Goal: Task Accomplishment & Management: Use online tool/utility

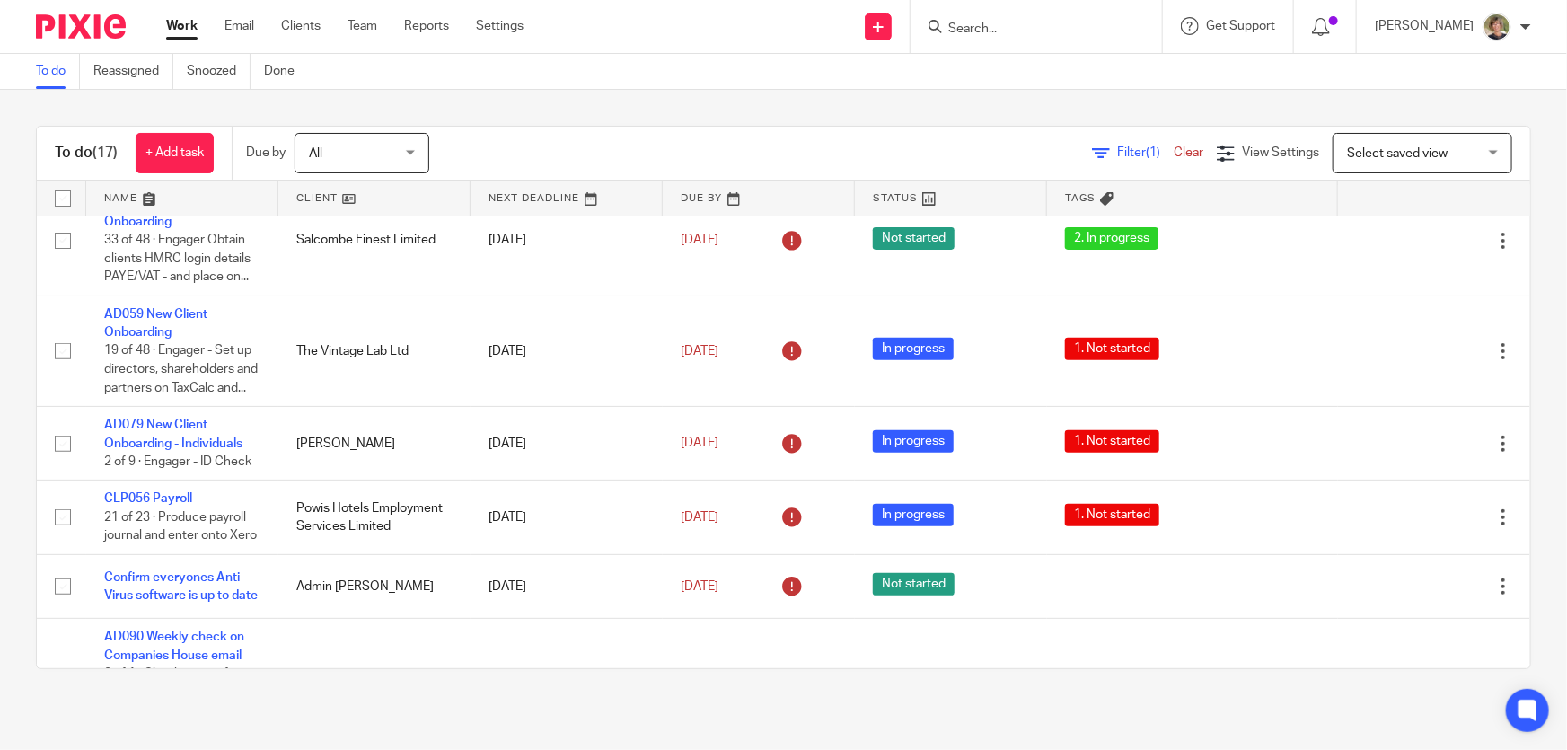
scroll to position [408, 0]
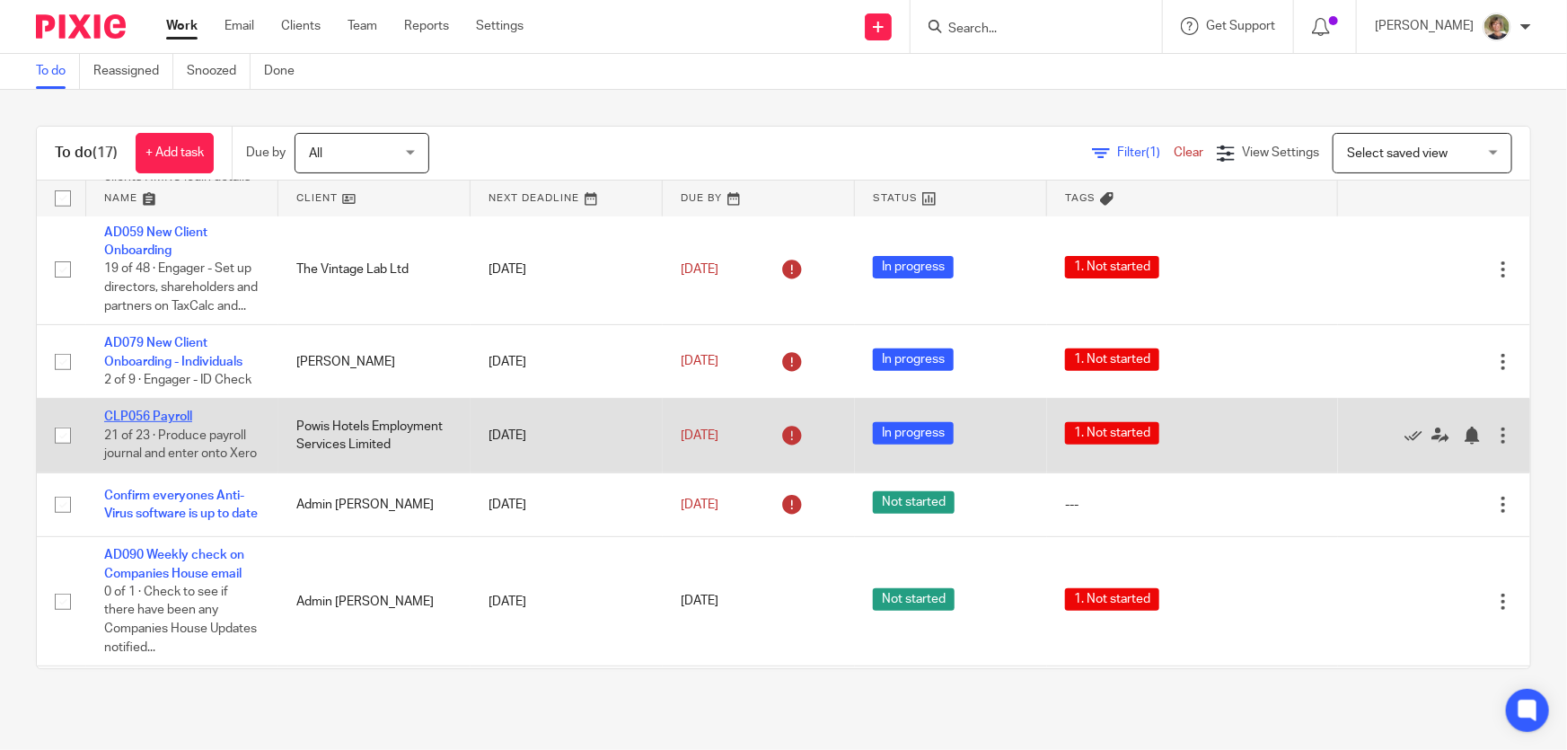
click at [149, 423] on link "CLP056 Payroll" at bounding box center [148, 416] width 88 height 13
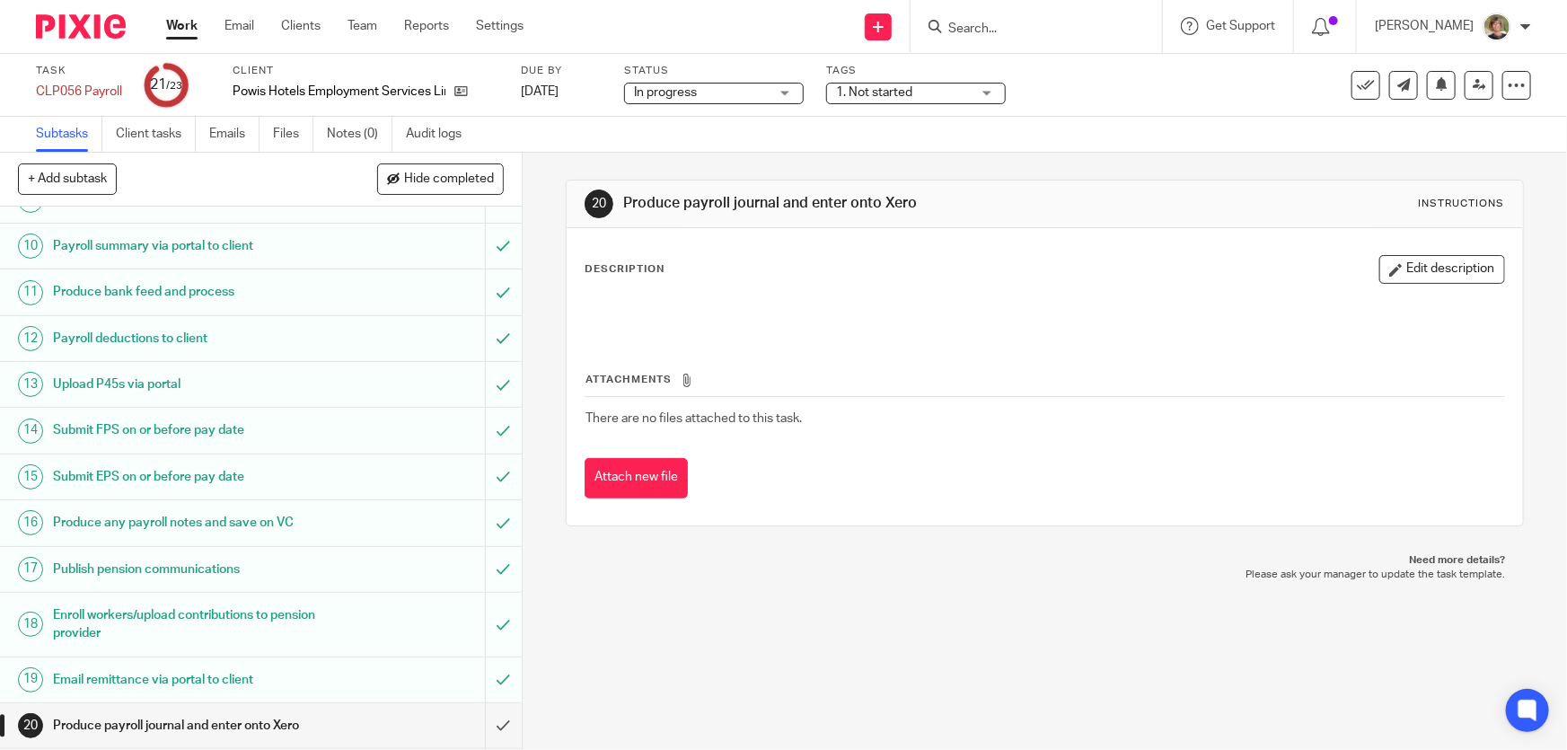
scroll to position [643, 0]
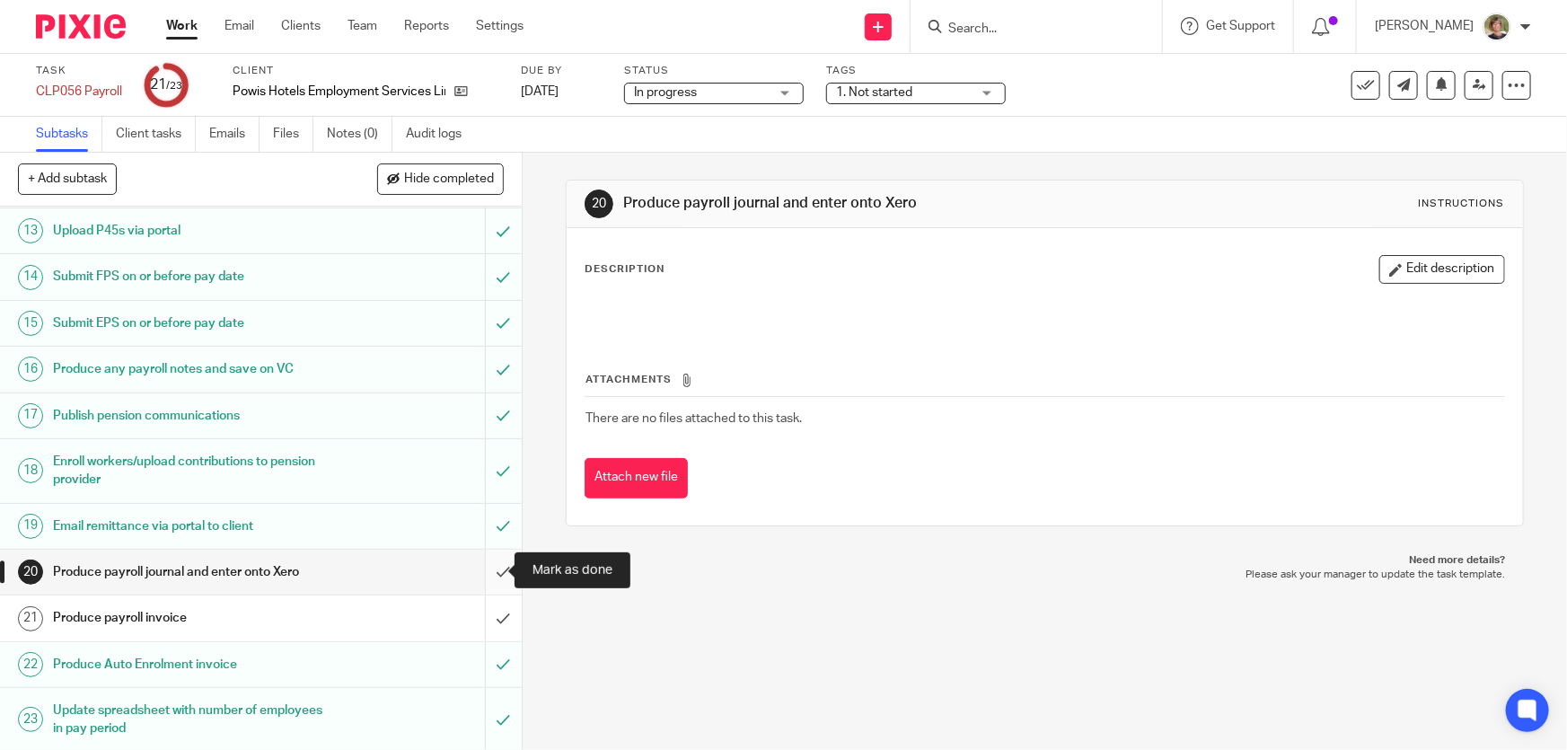
click at [486, 567] on input "submit" at bounding box center [261, 571] width 522 height 45
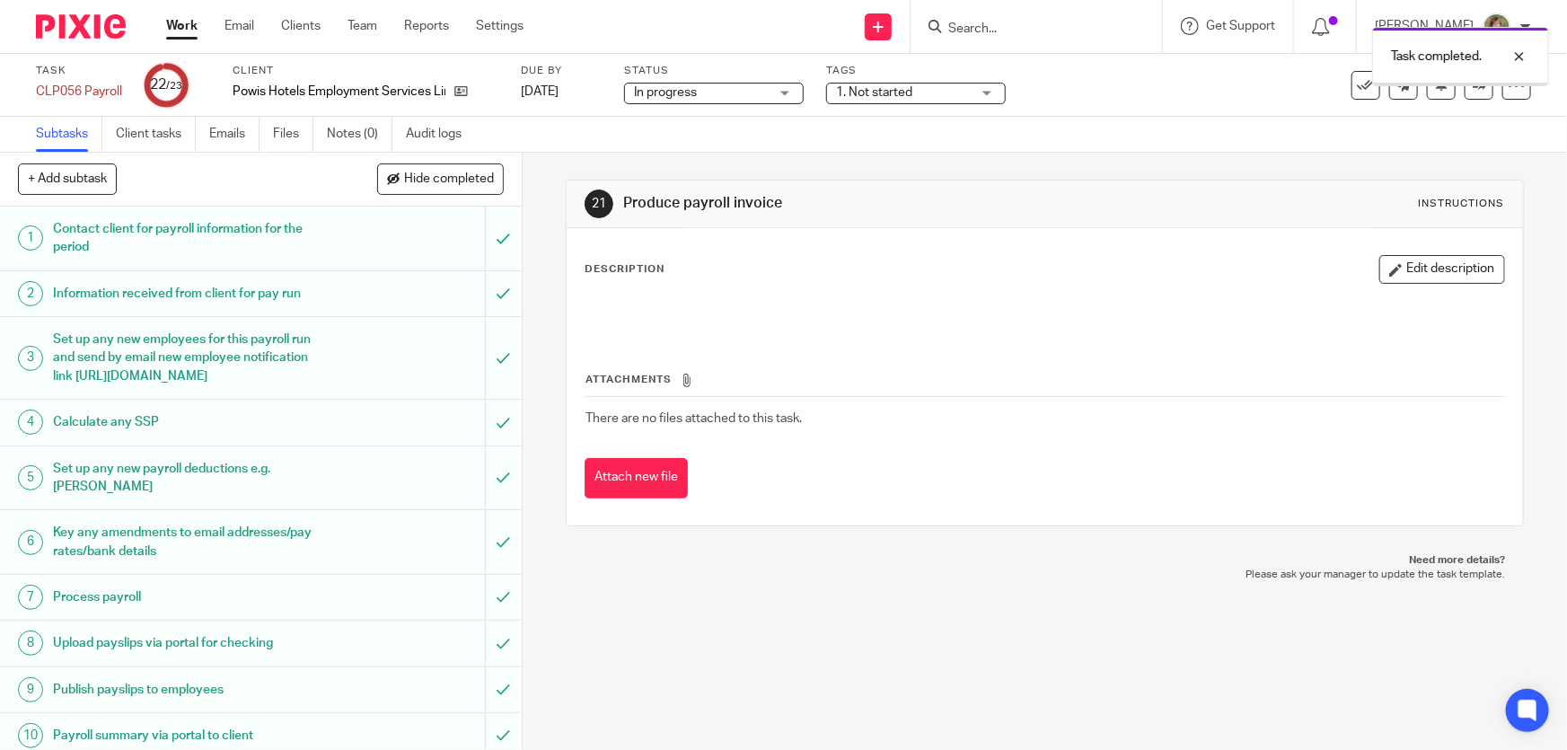
scroll to position [643, 0]
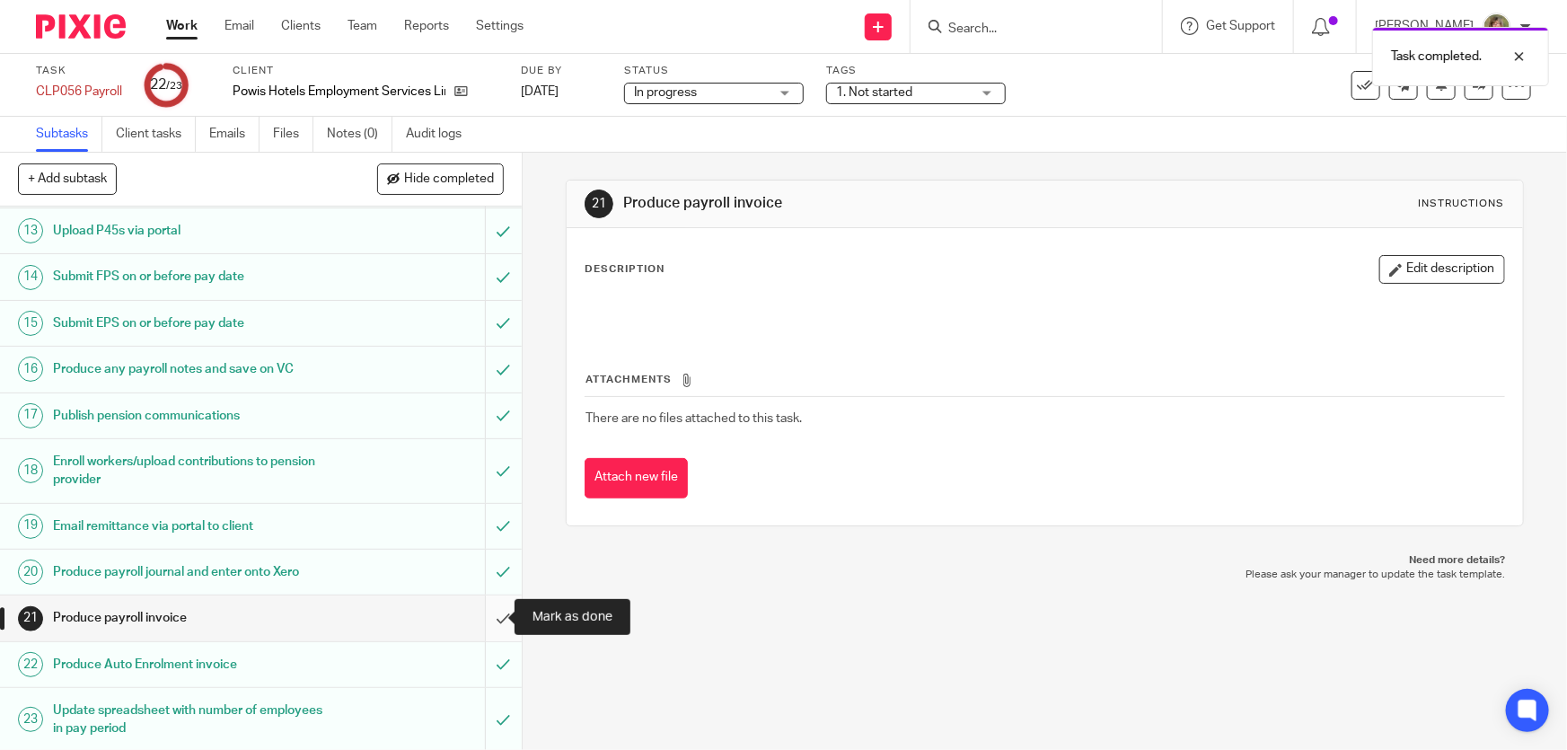
click at [485, 615] on input "submit" at bounding box center [261, 617] width 522 height 45
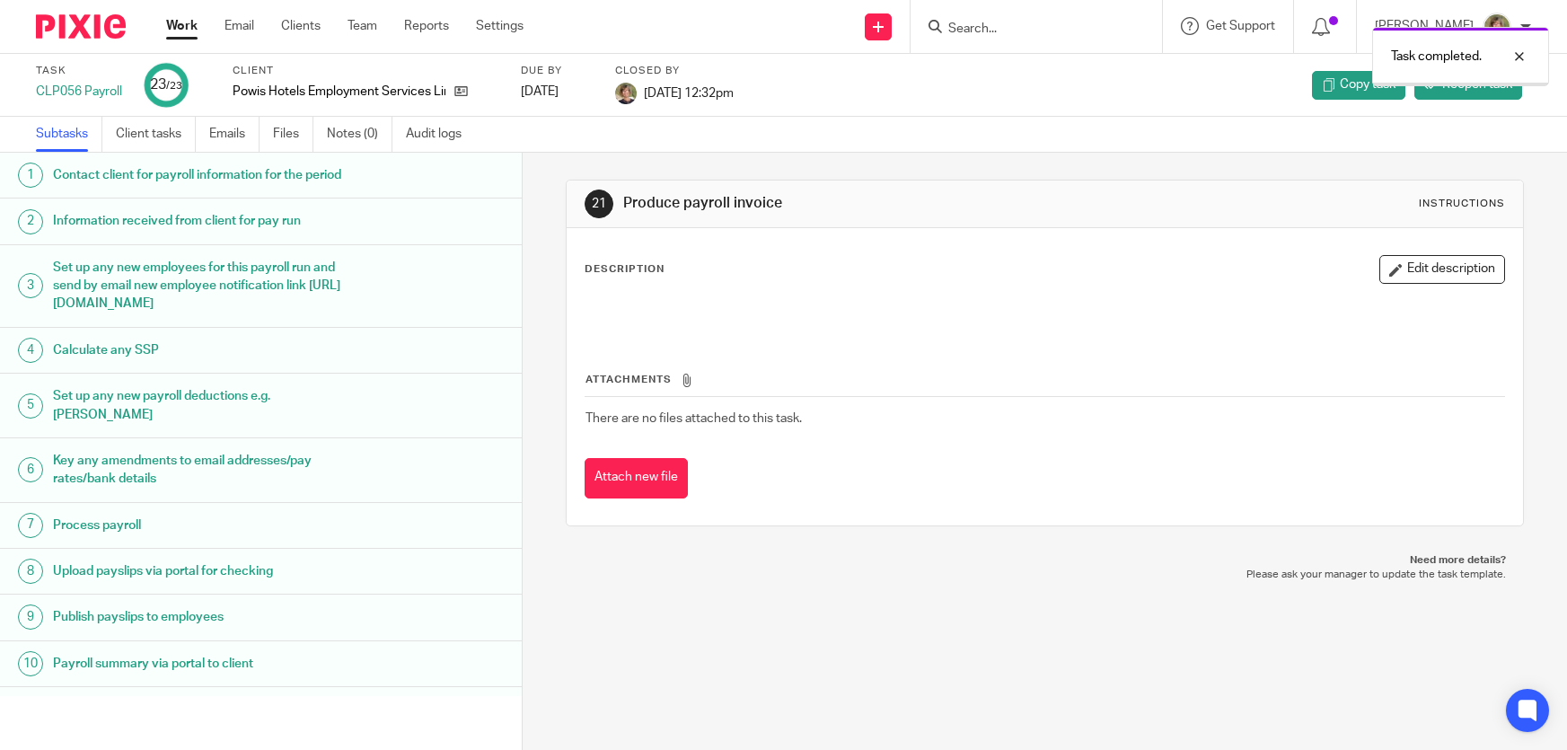
click at [180, 22] on link "Work" at bounding box center [181, 26] width 31 height 18
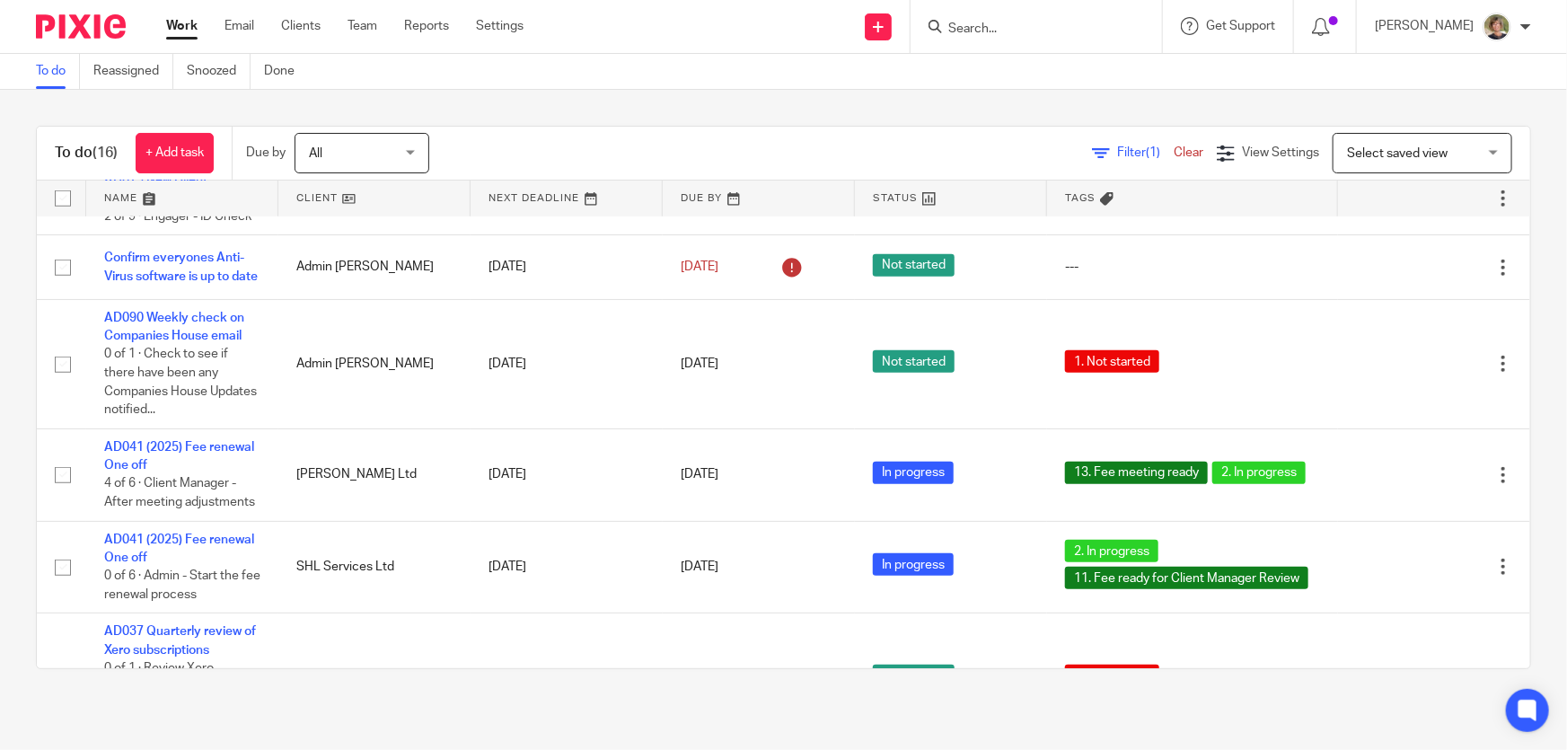
scroll to position [653, 0]
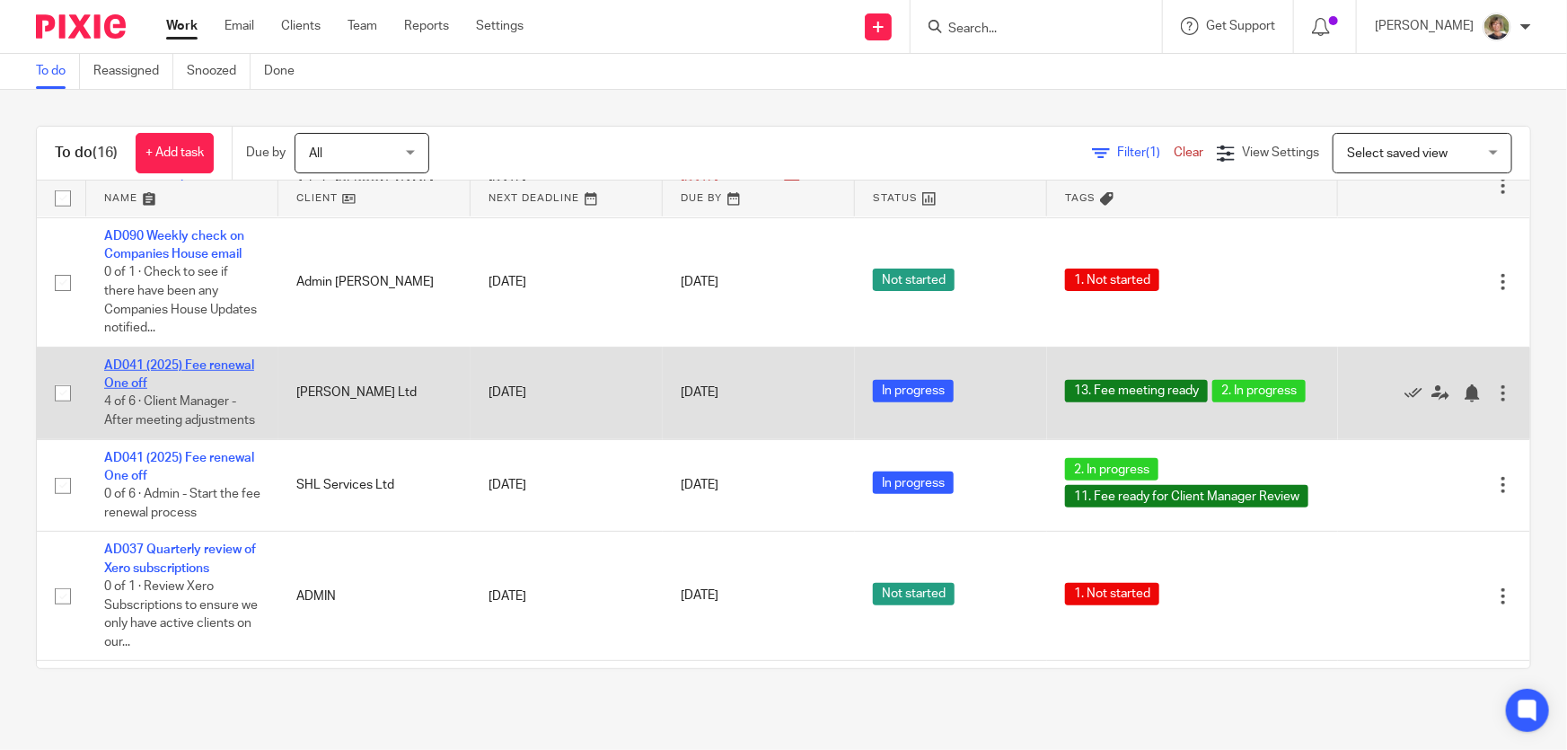
click at [165, 390] on link "AD041 (2025) Fee renewal One off" at bounding box center [179, 374] width 150 height 31
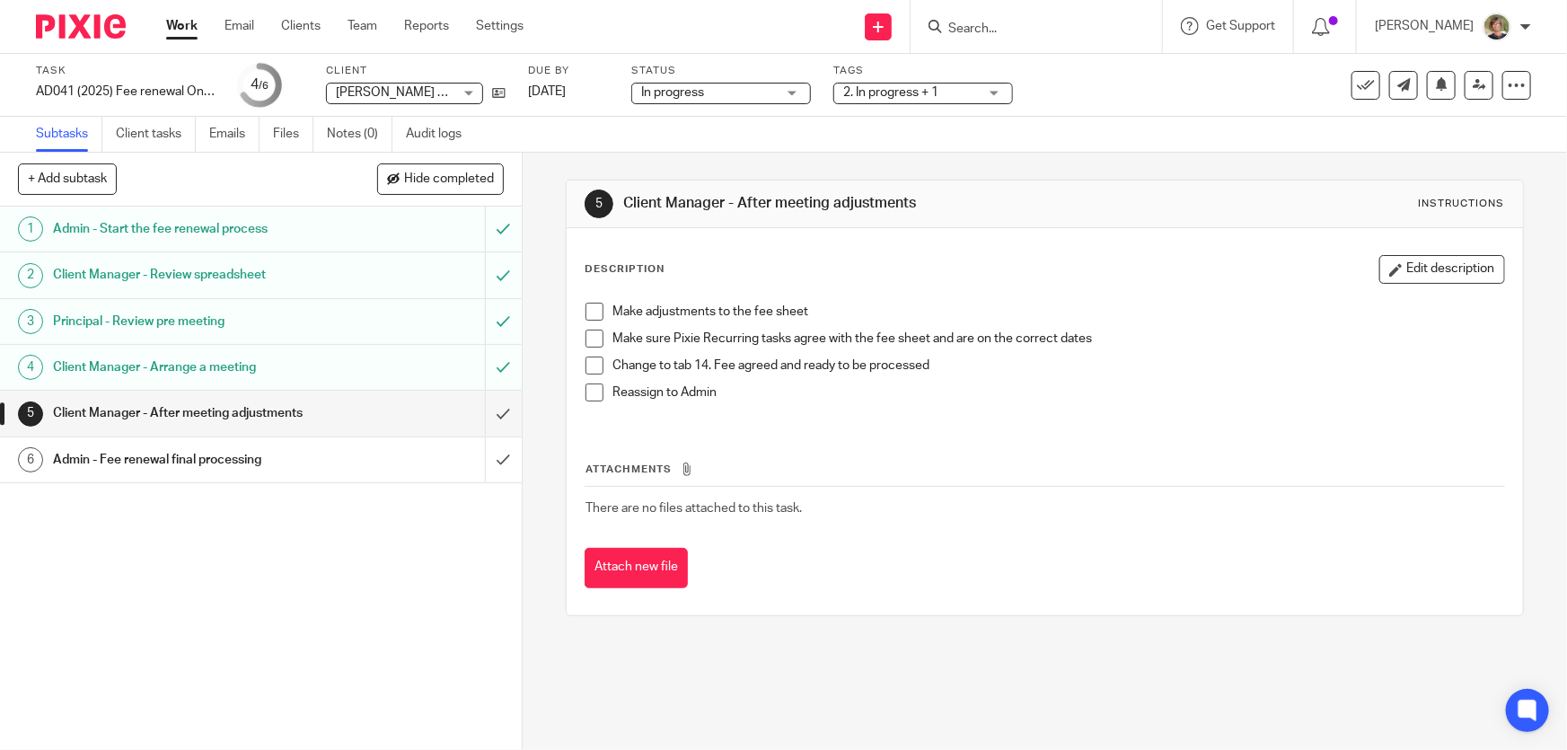
click at [171, 17] on link "Work" at bounding box center [181, 26] width 31 height 18
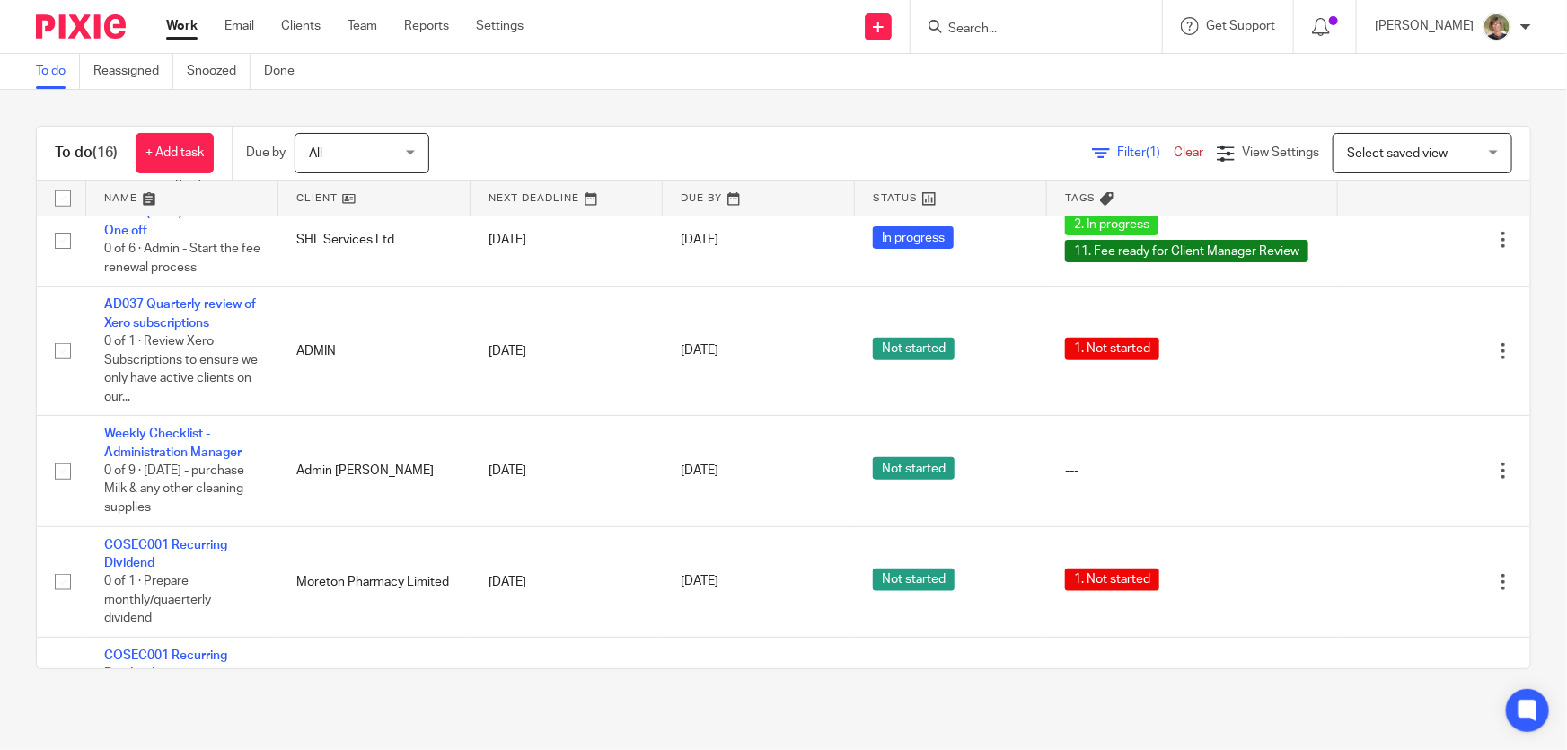
scroll to position [979, 0]
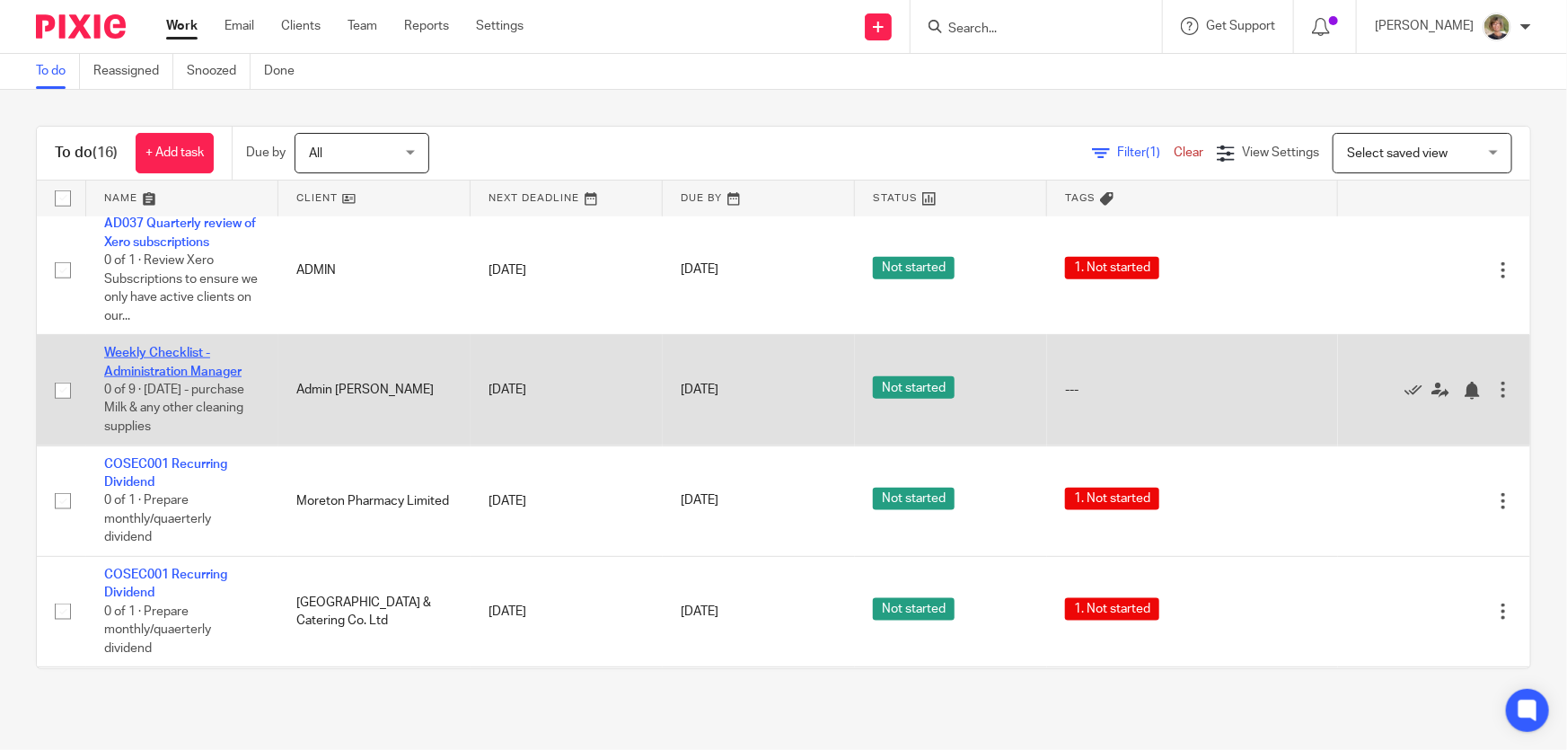
click at [171, 377] on link "Weekly Checklist - Administration Manager" at bounding box center [172, 362] width 137 height 31
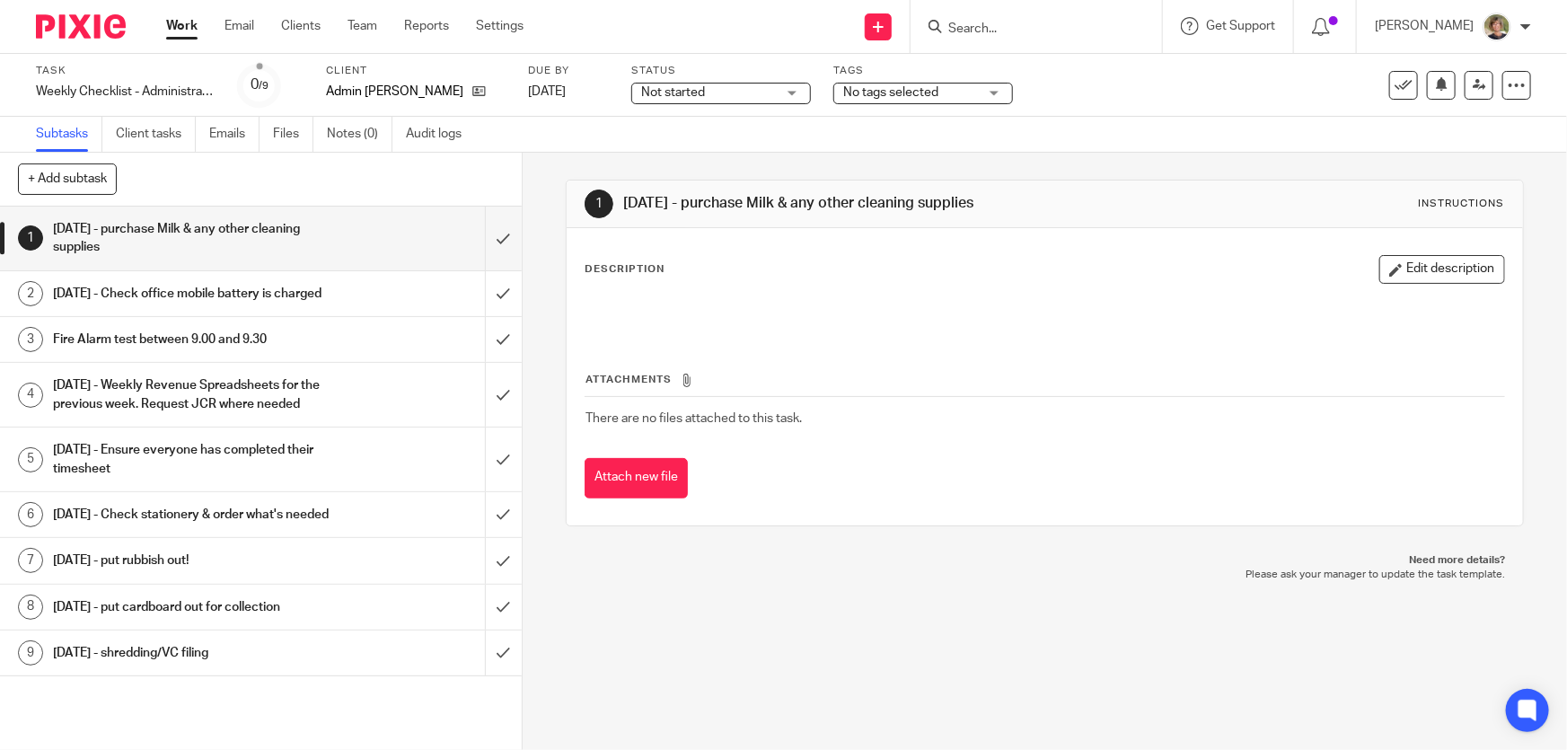
click at [790, 90] on div "Not started Not started" at bounding box center [721, 94] width 180 height 22
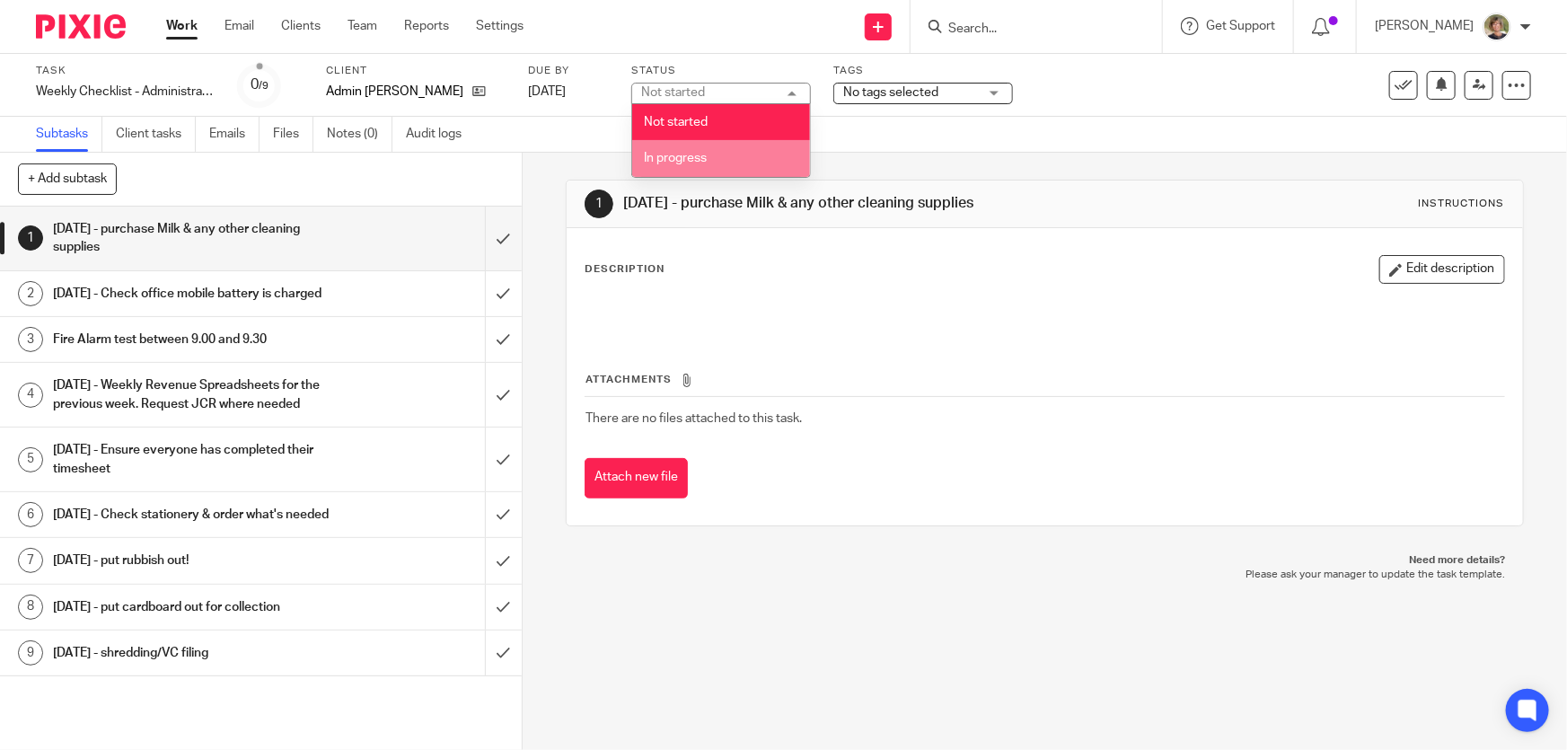
click at [671, 156] on span "In progress" at bounding box center [675, 158] width 63 height 13
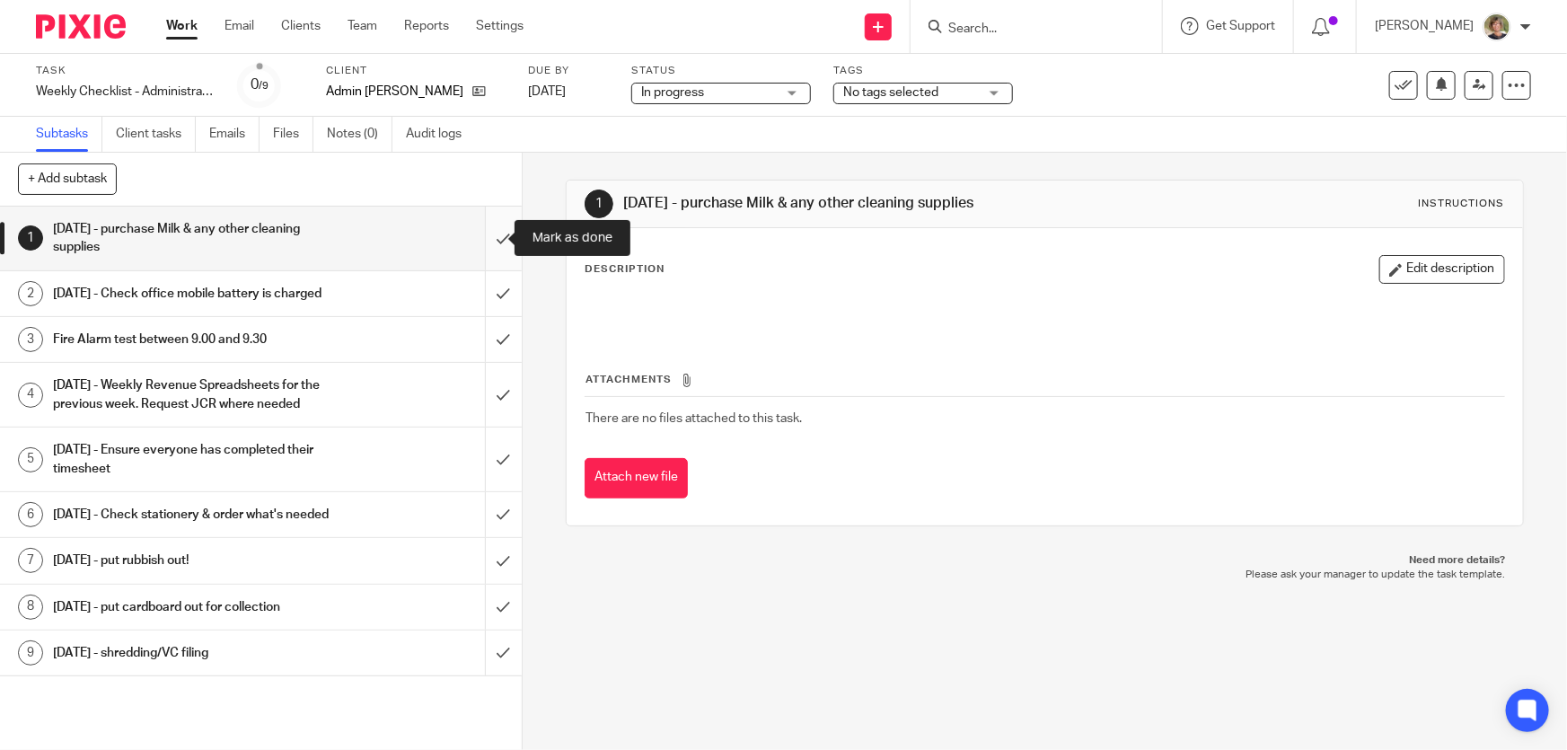
click at [487, 238] on input "submit" at bounding box center [261, 238] width 522 height 64
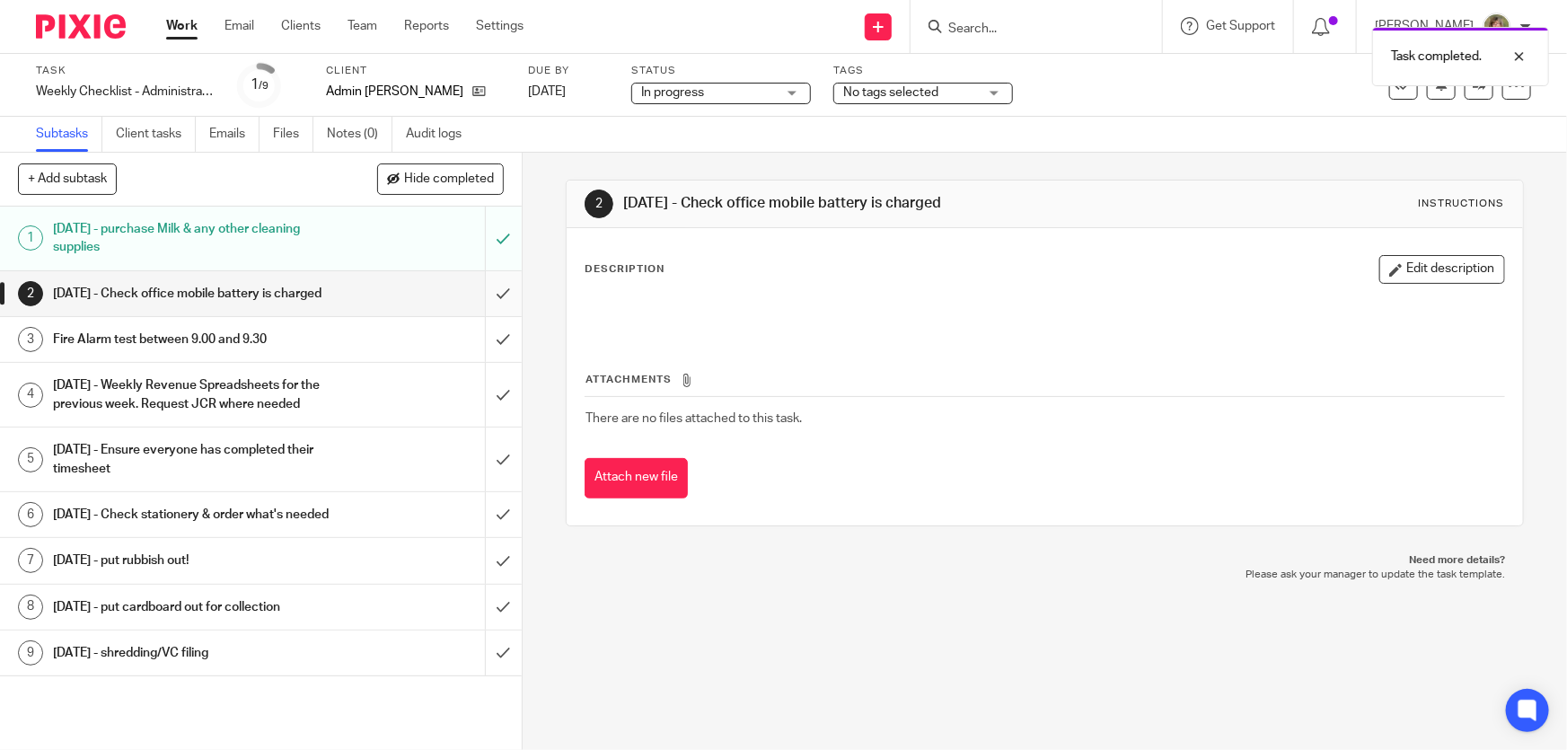
click at [487, 296] on input "submit" at bounding box center [261, 293] width 522 height 45
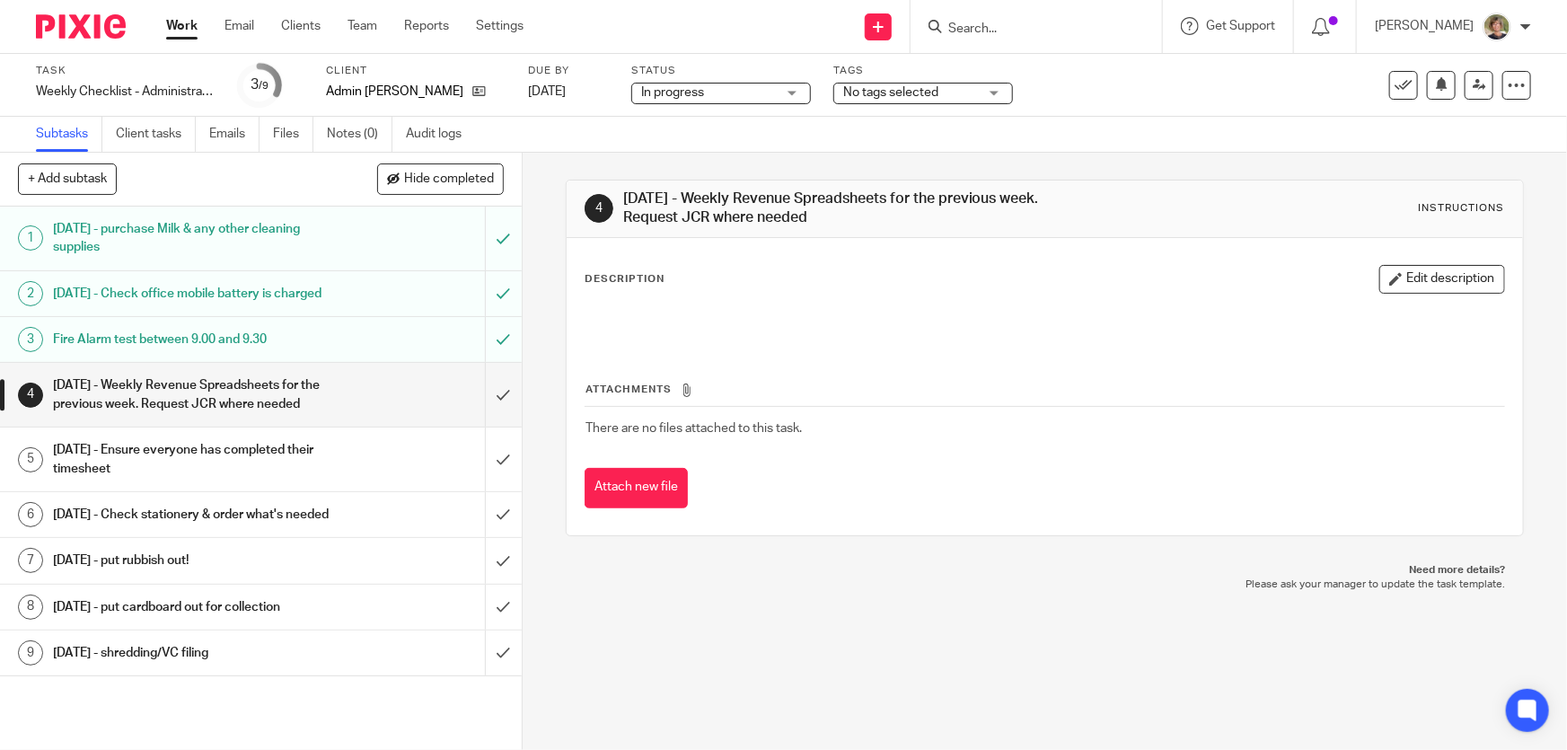
click at [174, 19] on link "Work" at bounding box center [181, 26] width 31 height 18
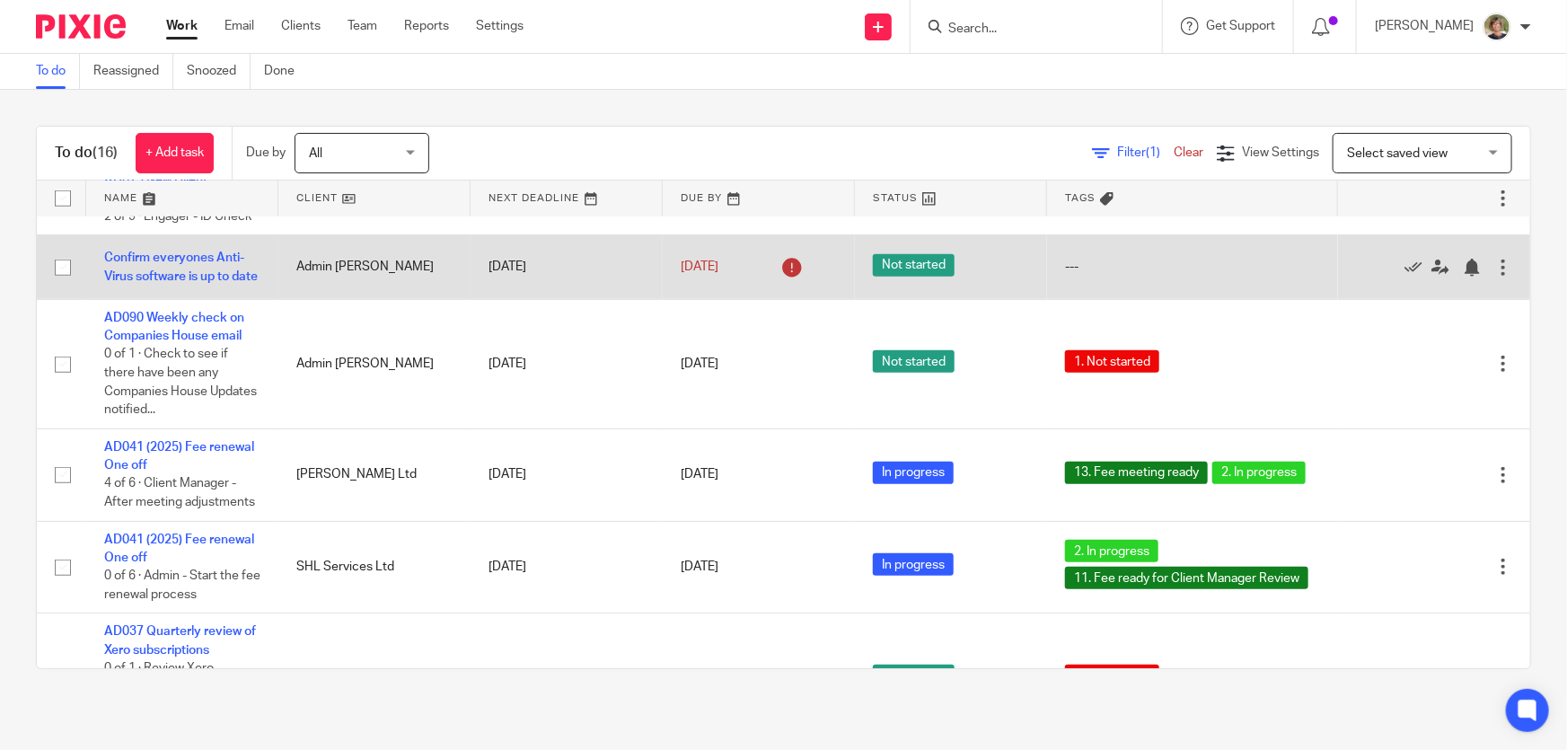
scroll to position [898, 0]
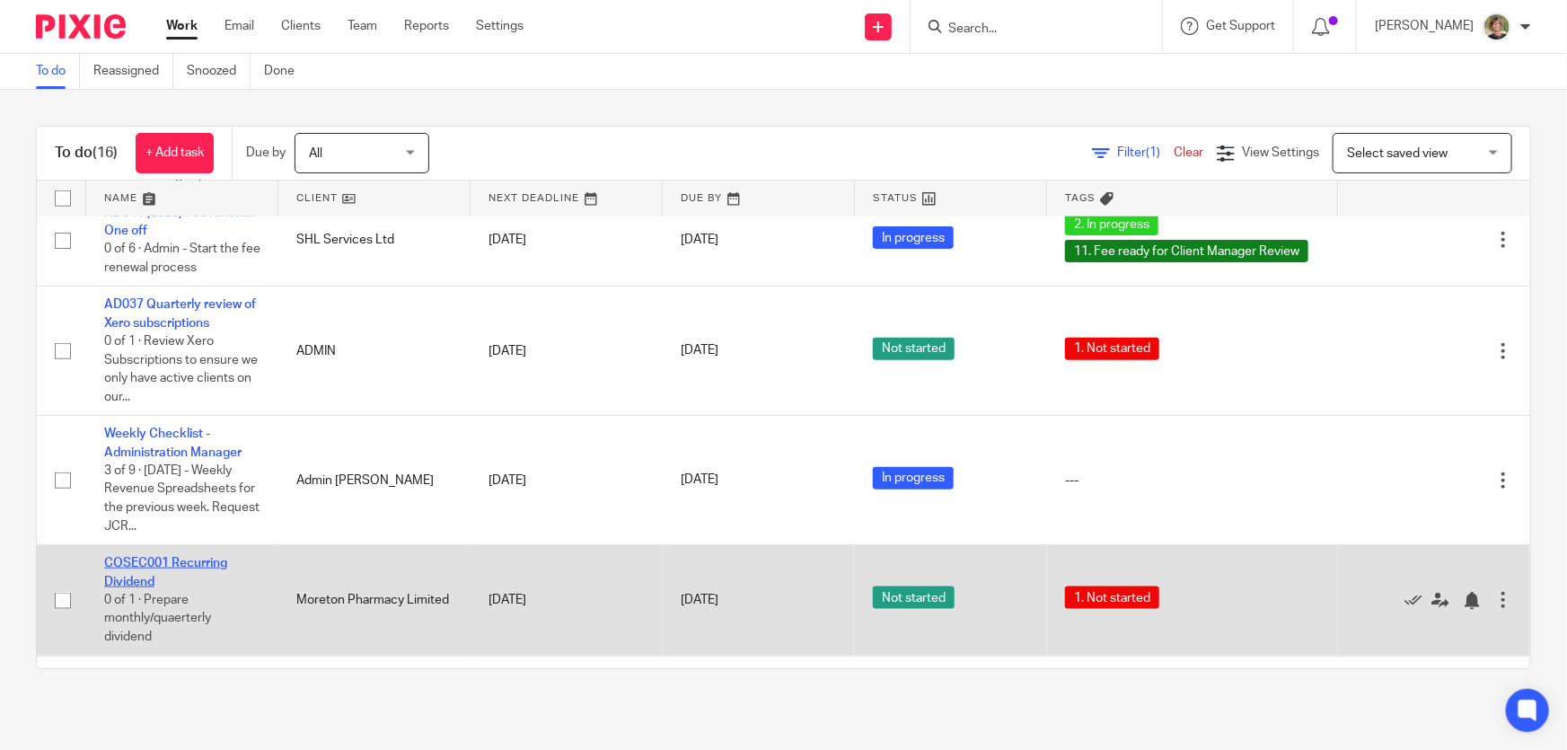
click at [172, 587] on link "COSEC001 Recurring Dividend" at bounding box center [165, 572] width 123 height 31
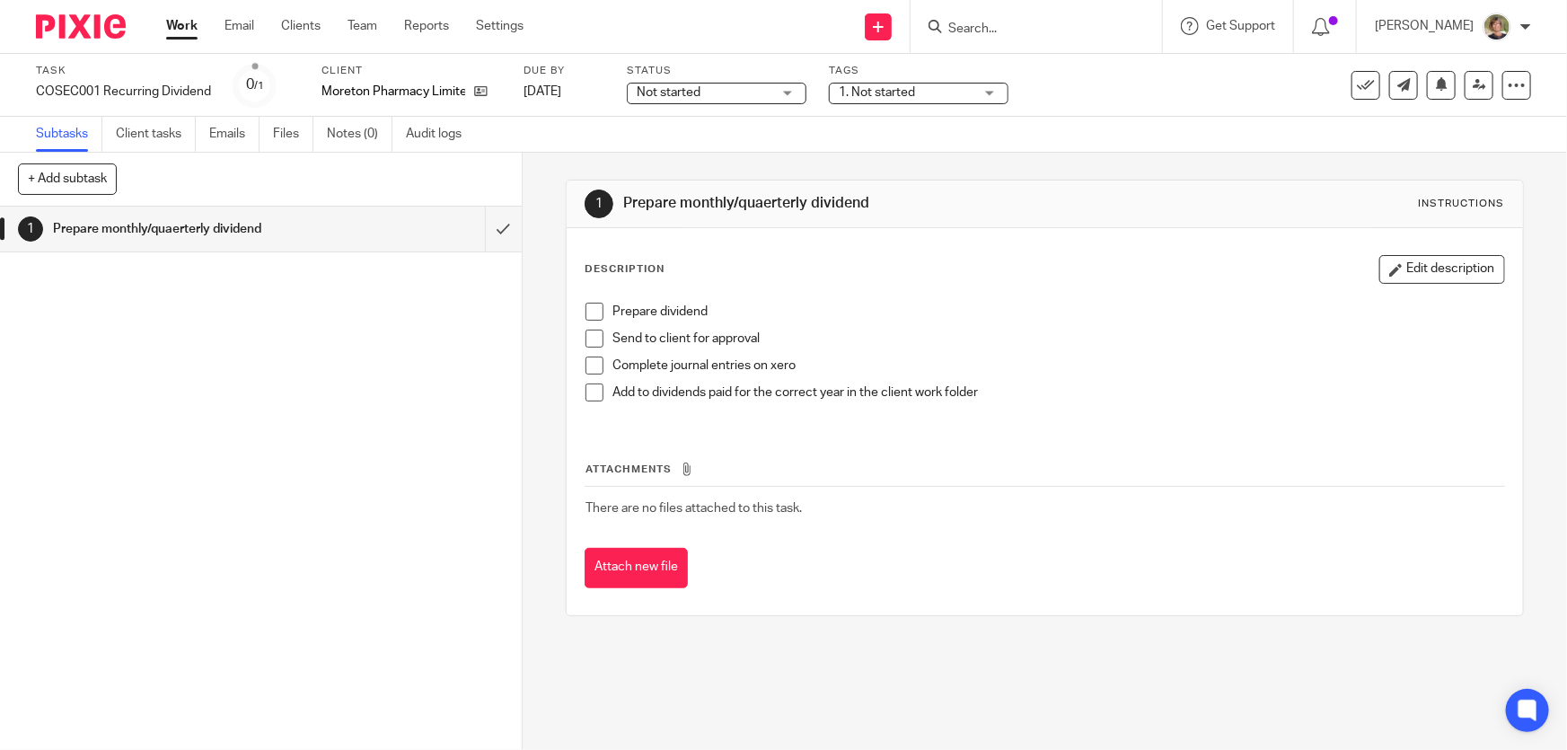
click at [592, 313] on span at bounding box center [594, 312] width 18 height 18
click at [588, 342] on span at bounding box center [594, 338] width 18 height 18
click at [185, 25] on link "Work" at bounding box center [181, 26] width 31 height 18
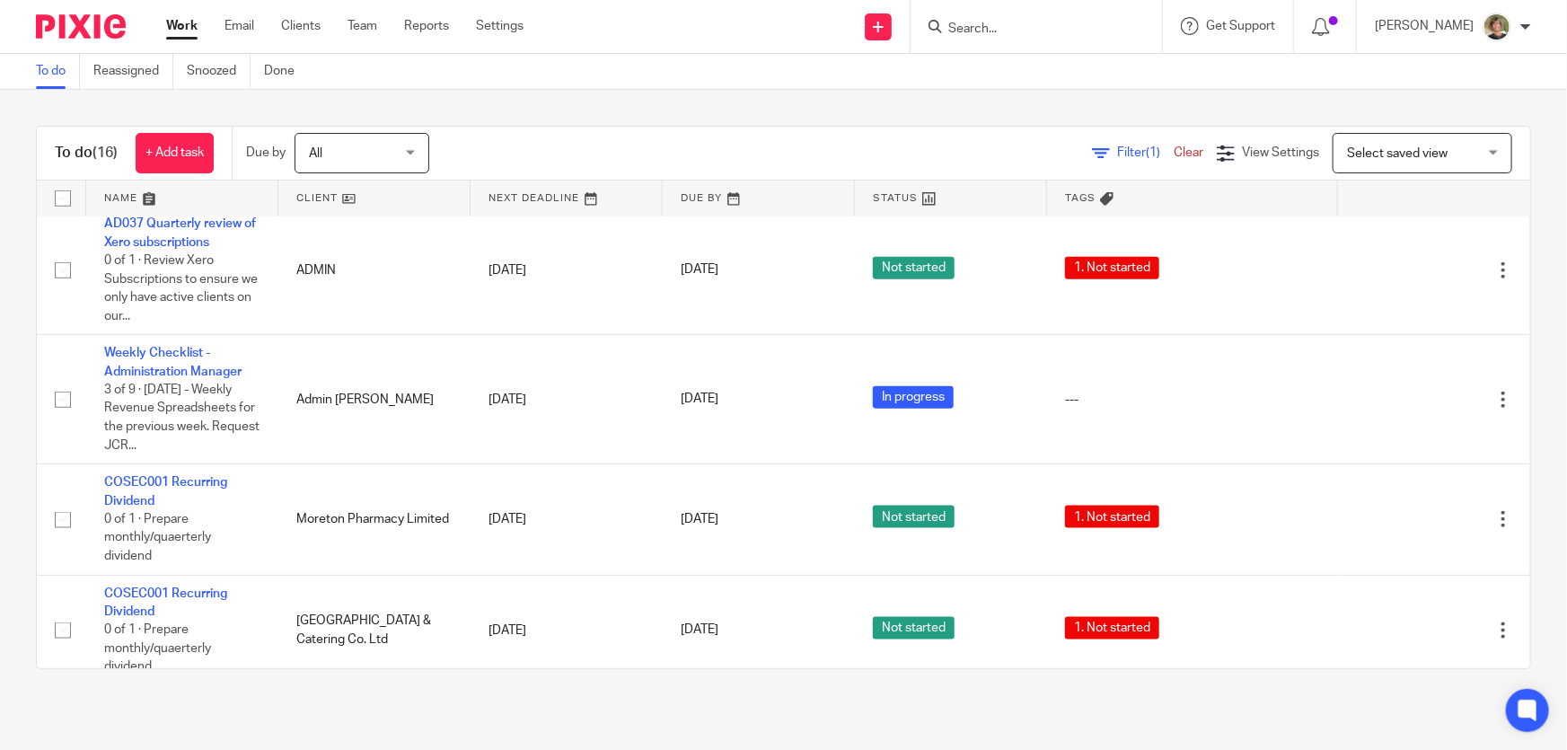
scroll to position [1142, 0]
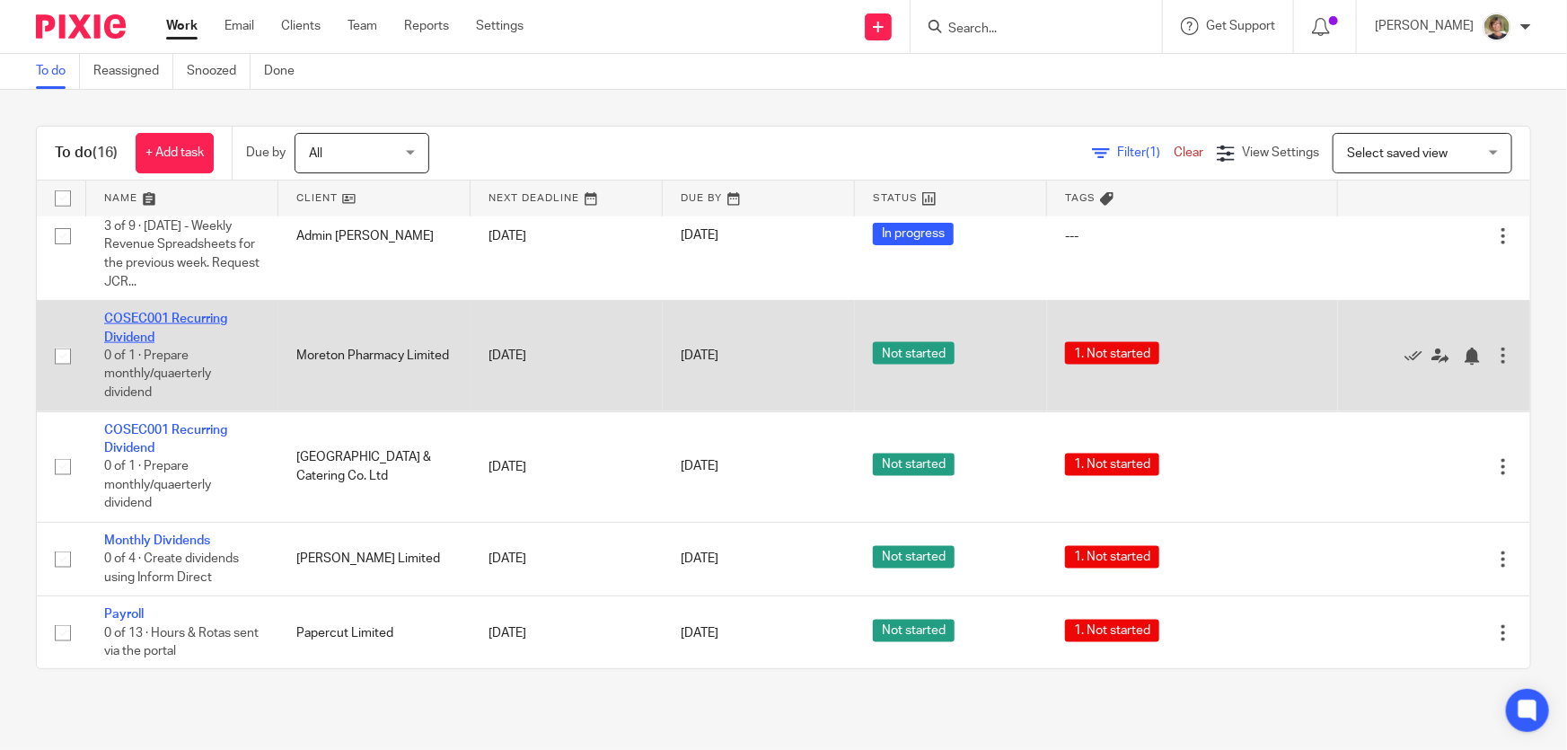
click at [140, 343] on link "COSEC001 Recurring Dividend" at bounding box center [165, 327] width 123 height 31
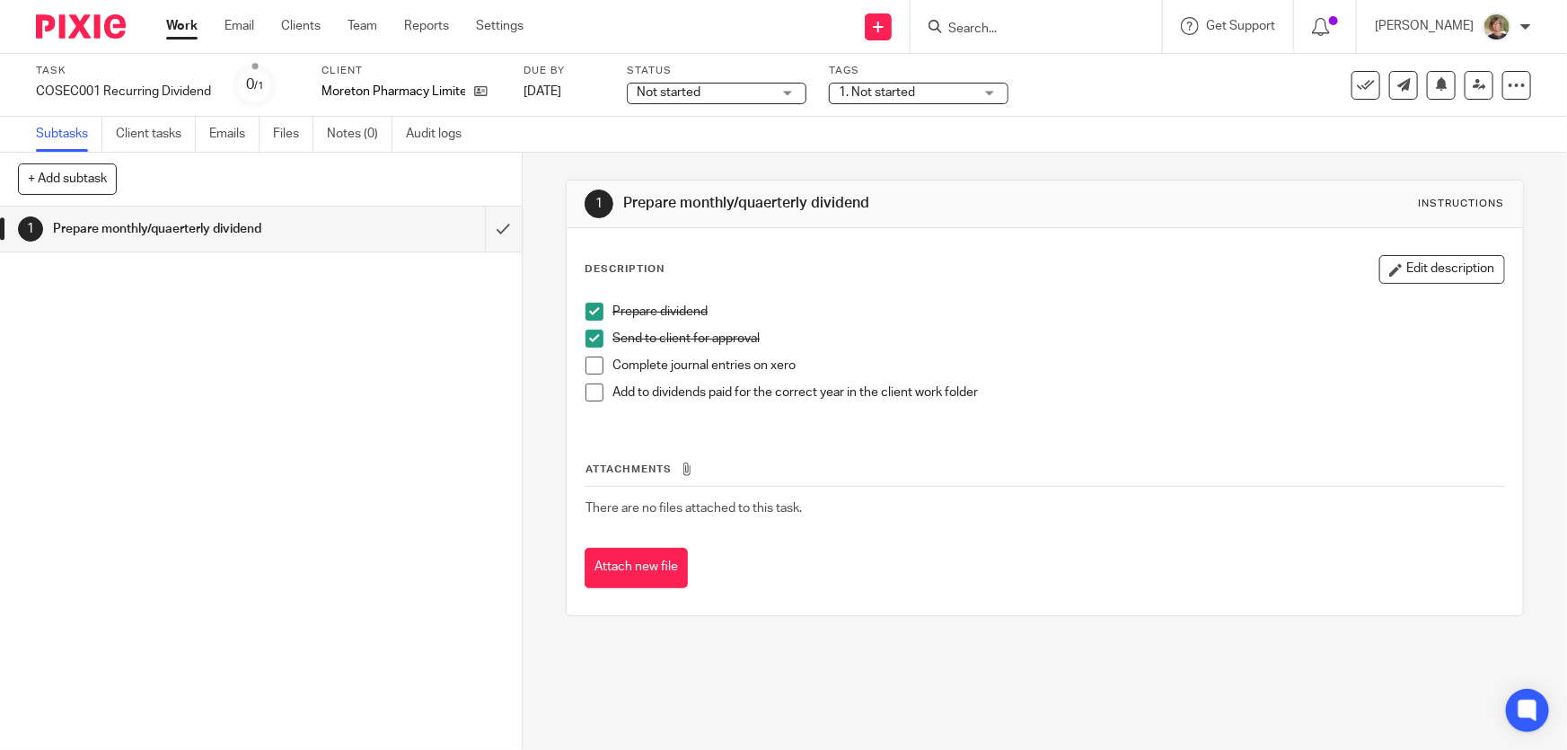
click at [795, 89] on div "Not started Not started" at bounding box center [717, 94] width 180 height 22
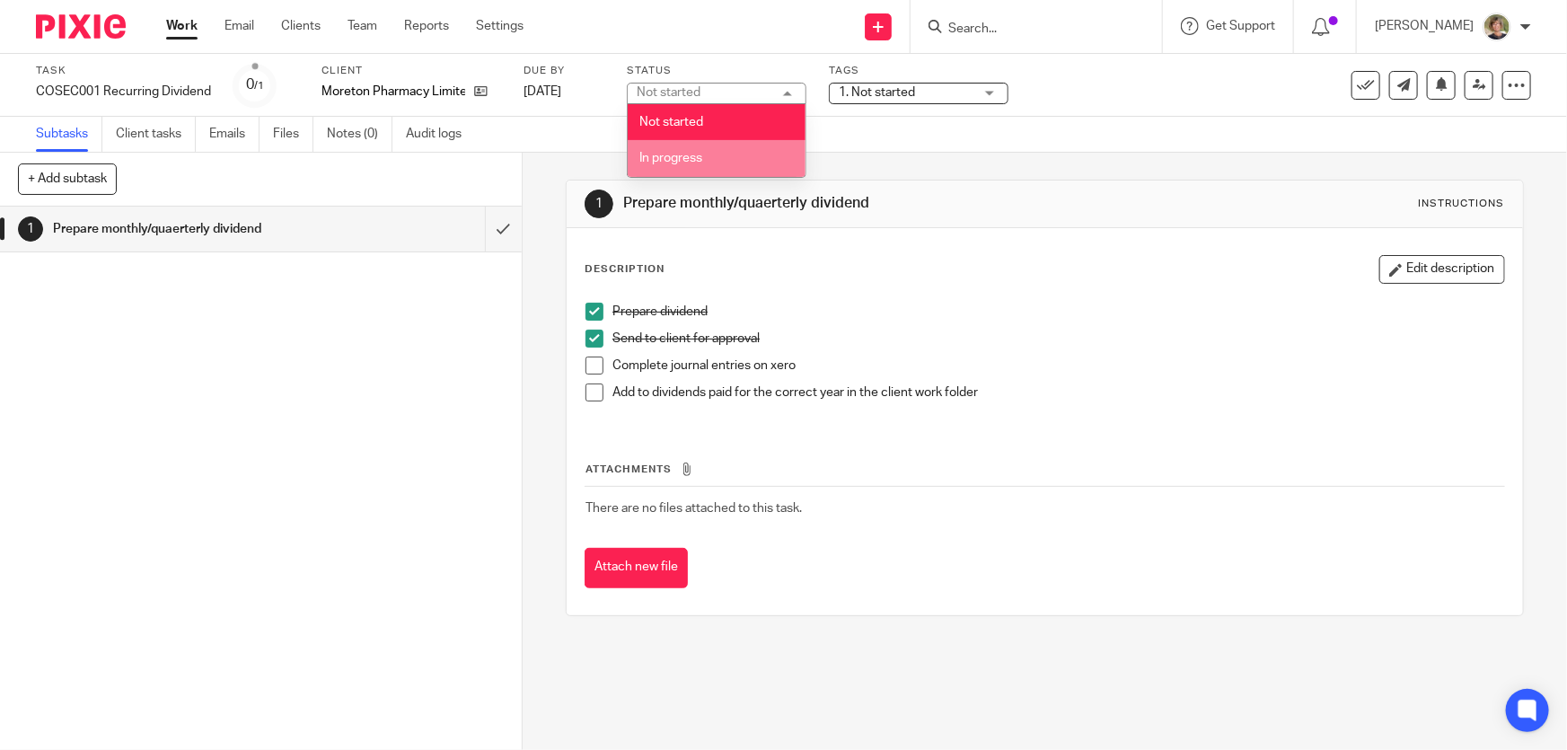
click at [662, 156] on span "In progress" at bounding box center [670, 158] width 63 height 13
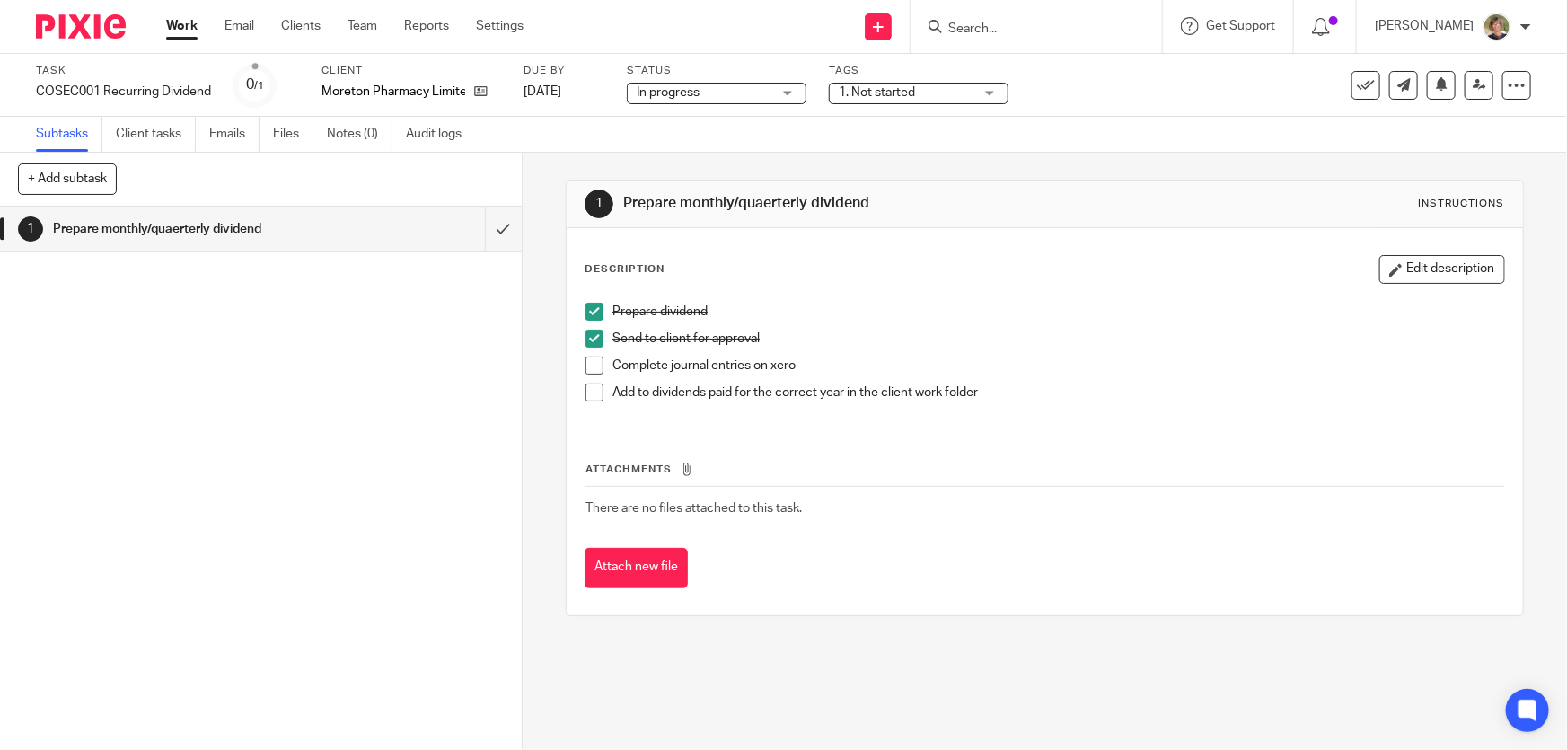
click at [178, 26] on link "Work" at bounding box center [181, 26] width 31 height 18
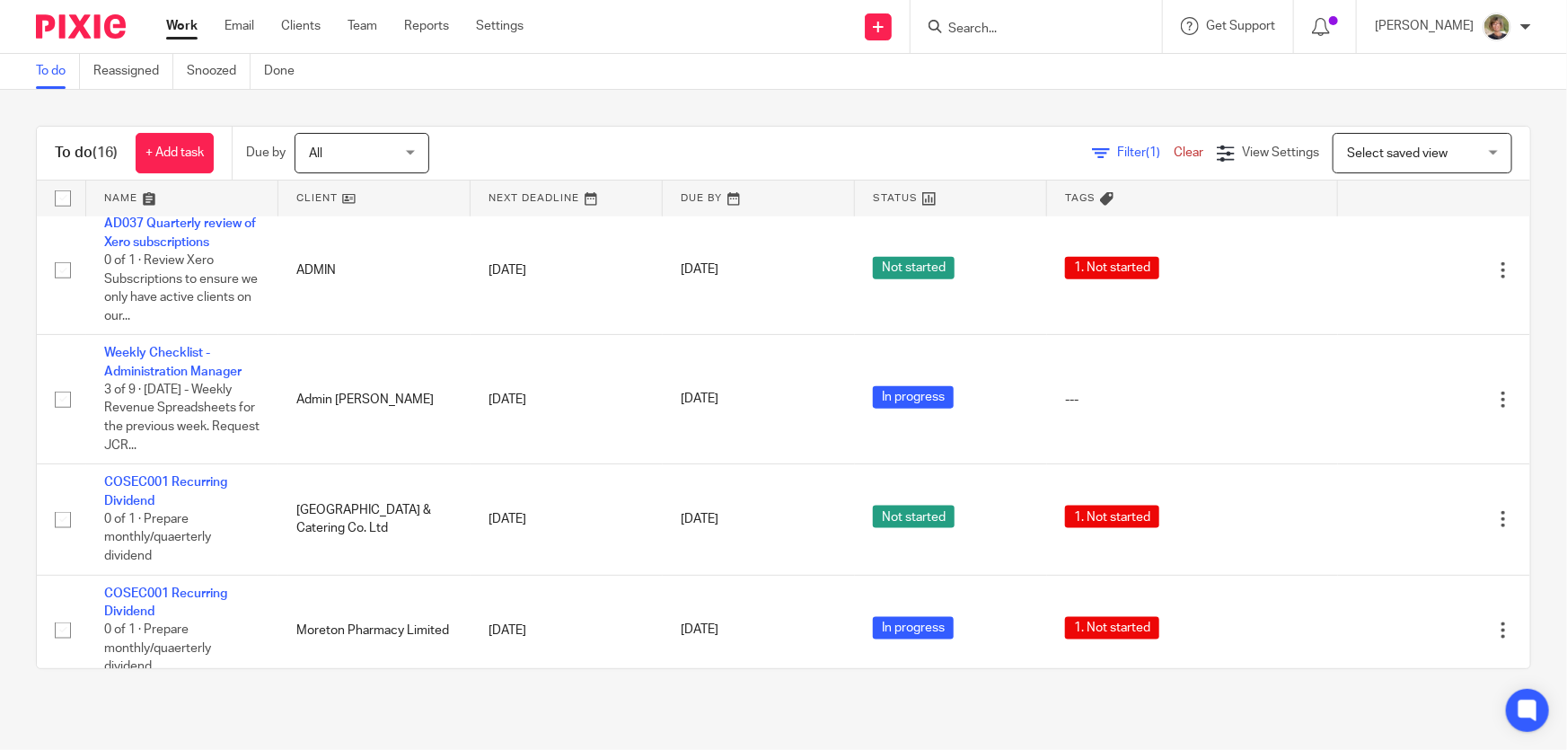
scroll to position [1060, 0]
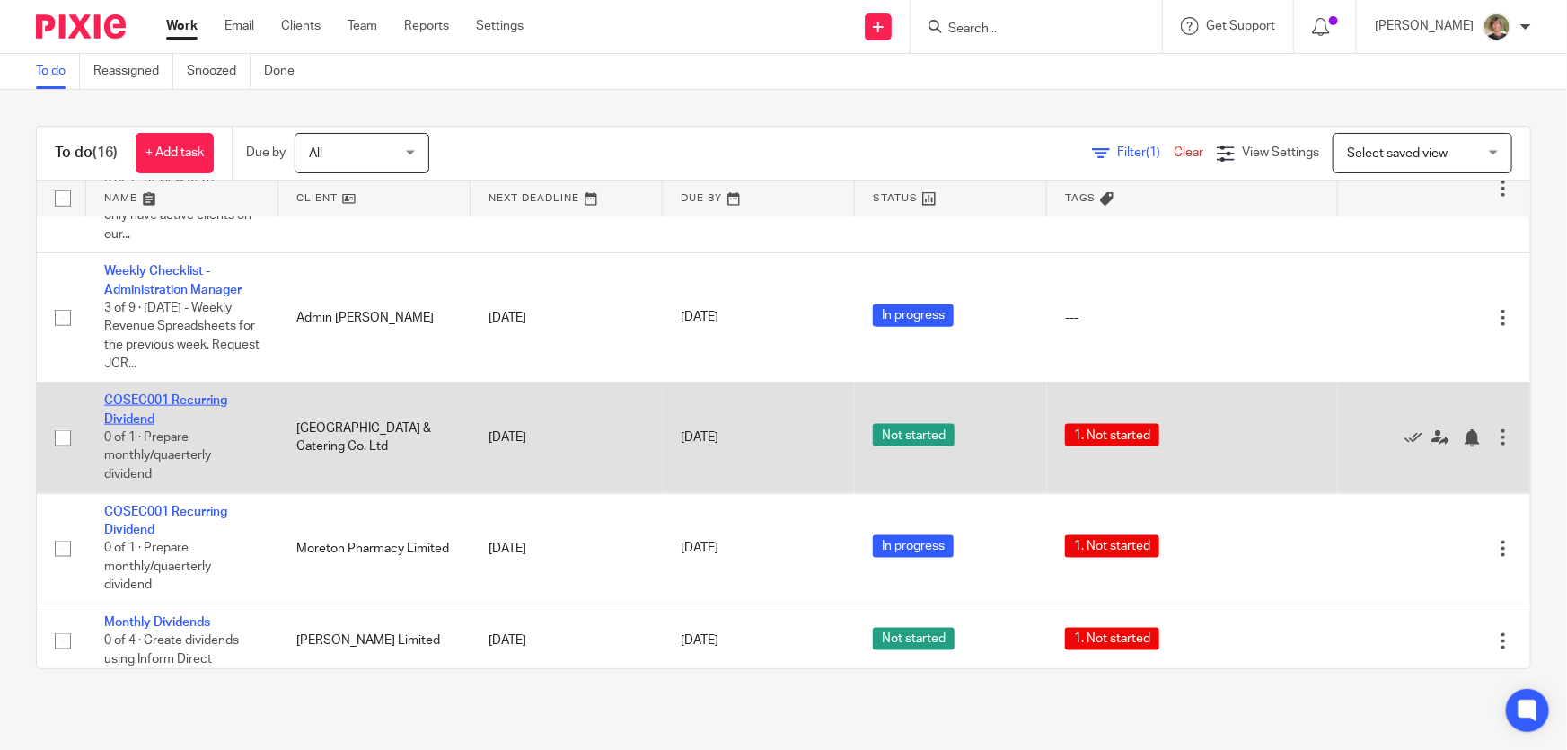
click at [175, 425] on link "COSEC001 Recurring Dividend" at bounding box center [165, 409] width 123 height 31
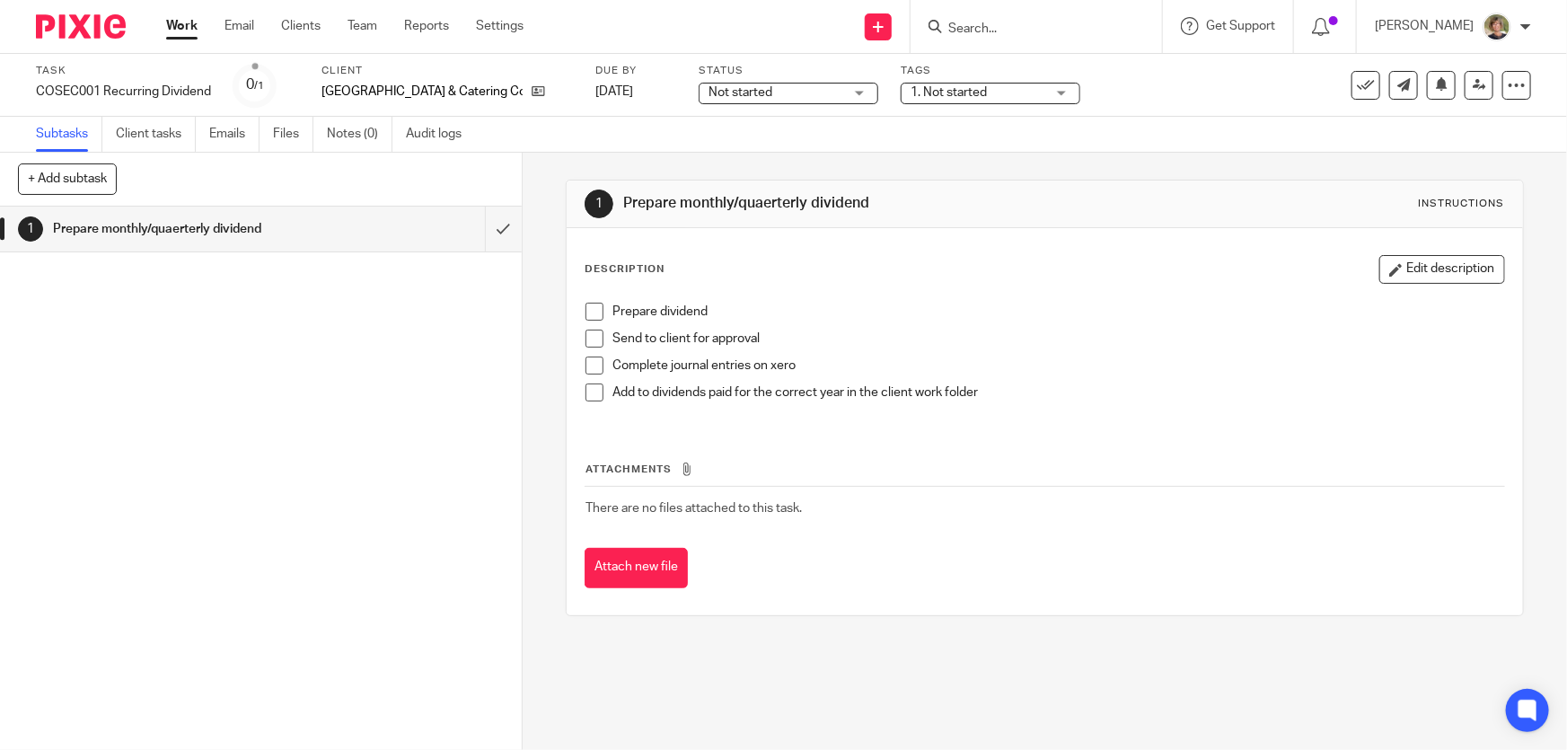
click at [859, 91] on div "Not started Not started" at bounding box center [788, 94] width 180 height 22
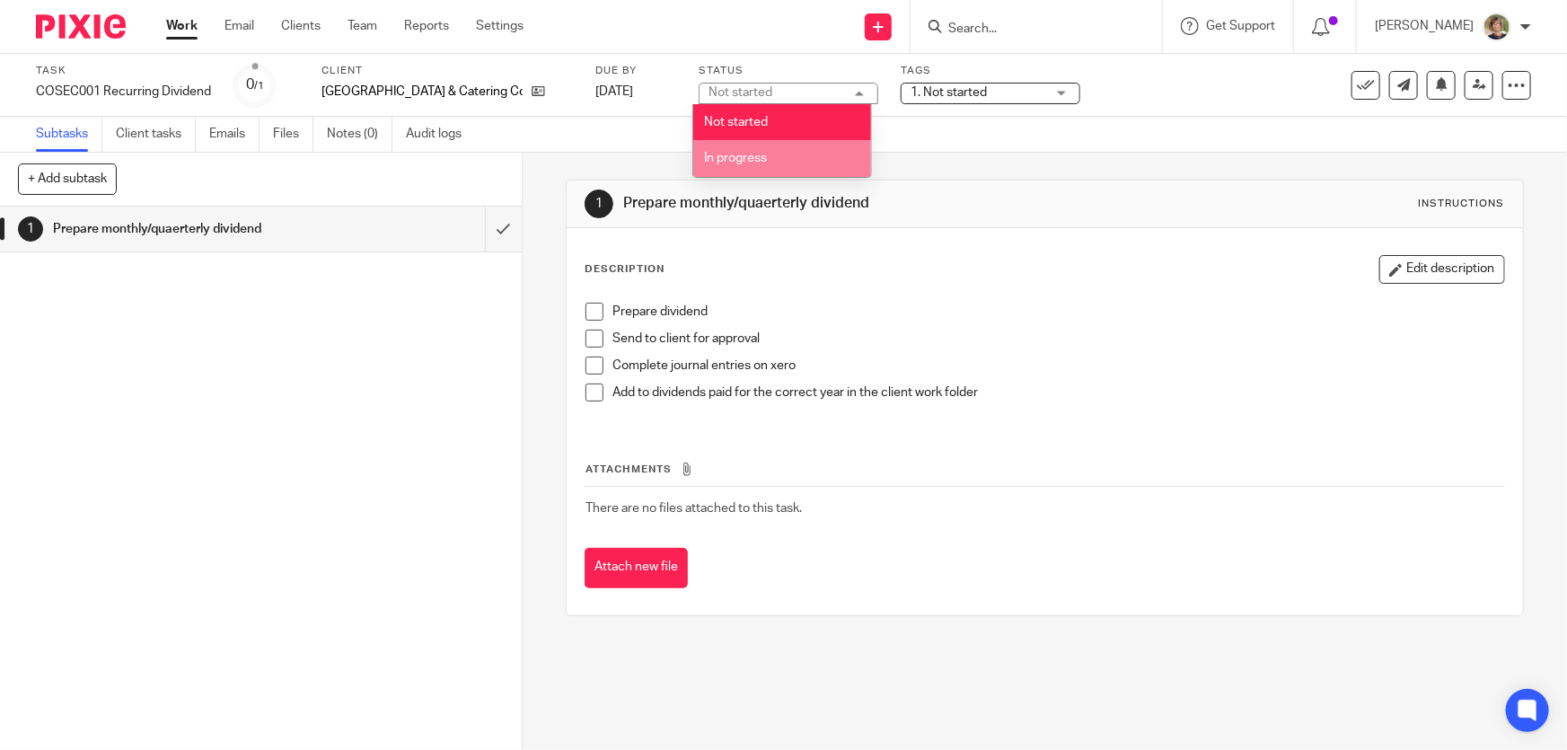
click at [730, 162] on span "In progress" at bounding box center [736, 158] width 63 height 13
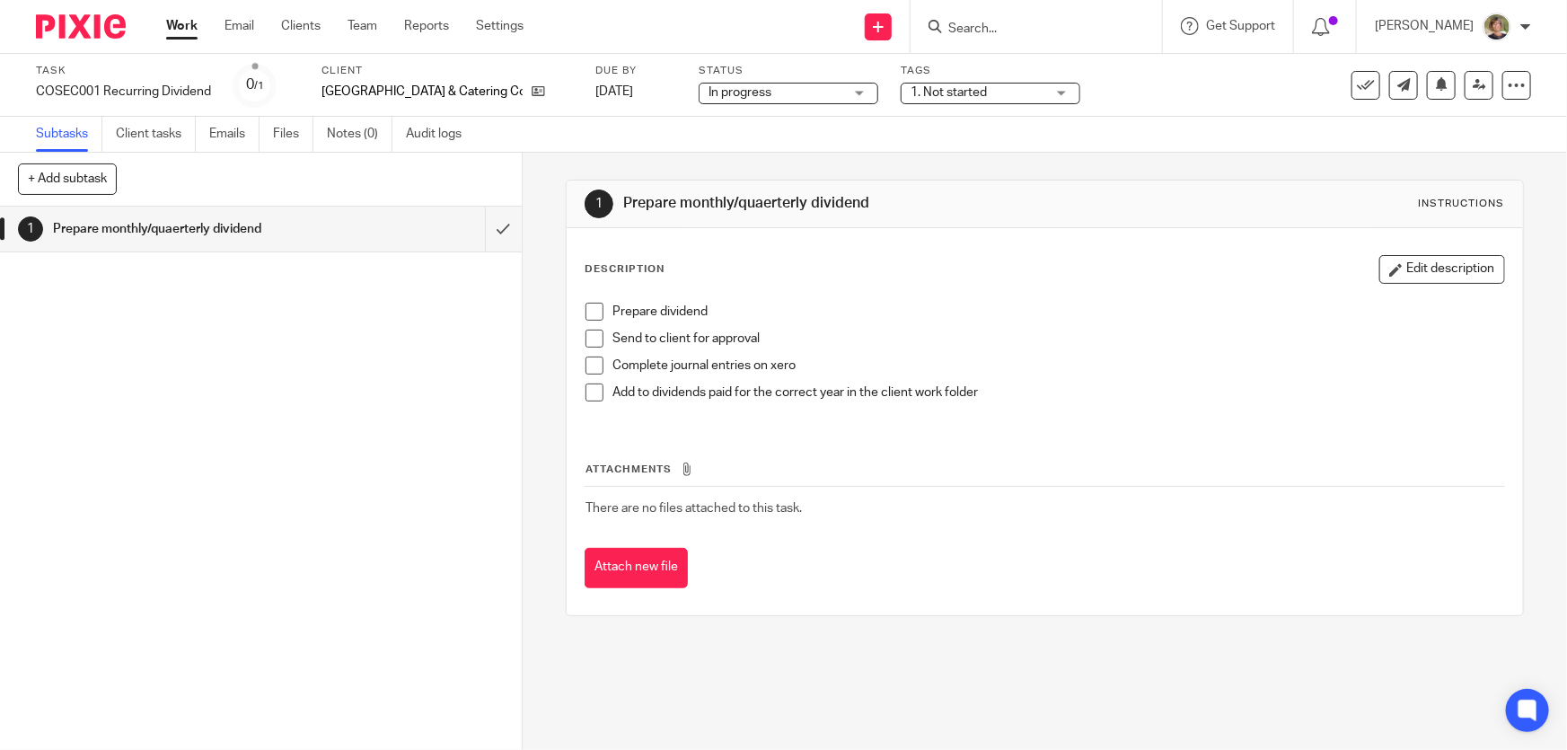
click at [579, 306] on div "Prepare dividend Send to client for approval Complete journal entries on xero A…" at bounding box center [1043, 359] width 935 height 130
click at [589, 312] on span at bounding box center [594, 312] width 18 height 18
click at [592, 334] on span at bounding box center [594, 338] width 18 height 18
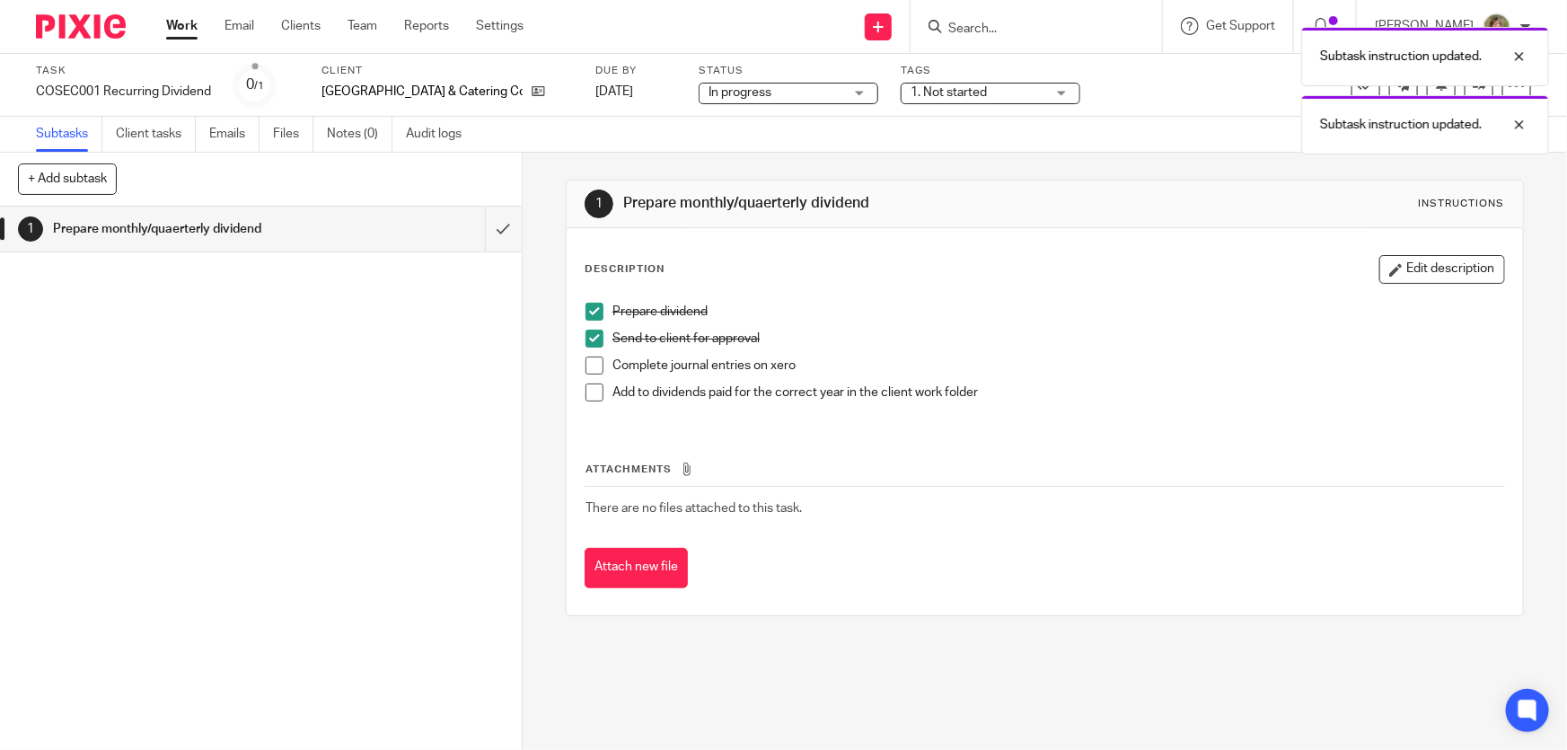
click at [1059, 87] on div "Subtask instruction updated. Subtask instruction updated." at bounding box center [1167, 86] width 766 height 136
click at [1058, 93] on div "Subtask instruction updated. Subtask instruction updated." at bounding box center [1167, 86] width 766 height 136
click at [1054, 94] on div "Subtask instruction updated. Subtask instruction updated." at bounding box center [1167, 86] width 766 height 136
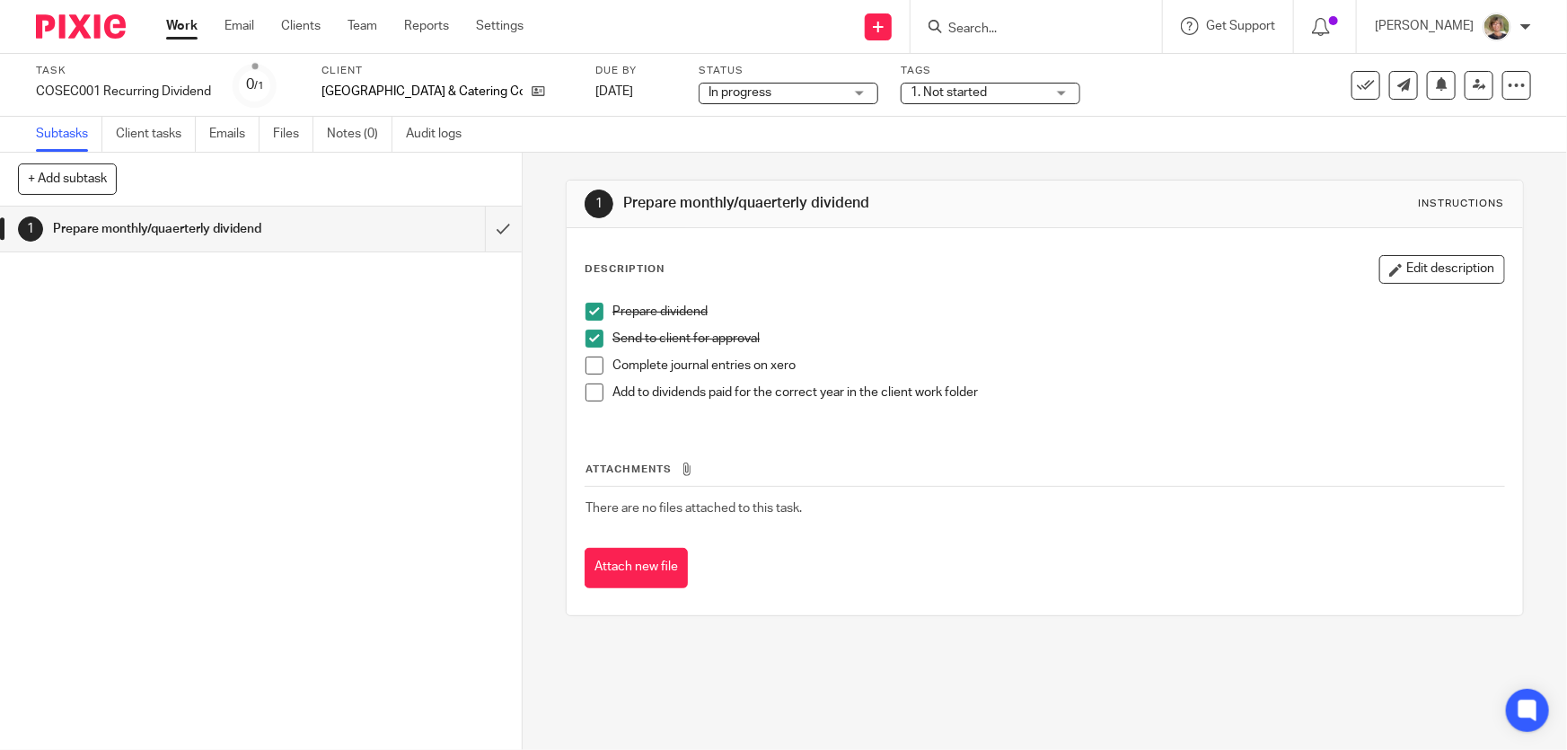
click at [1054, 94] on div "1. Not started" at bounding box center [990, 94] width 180 height 22
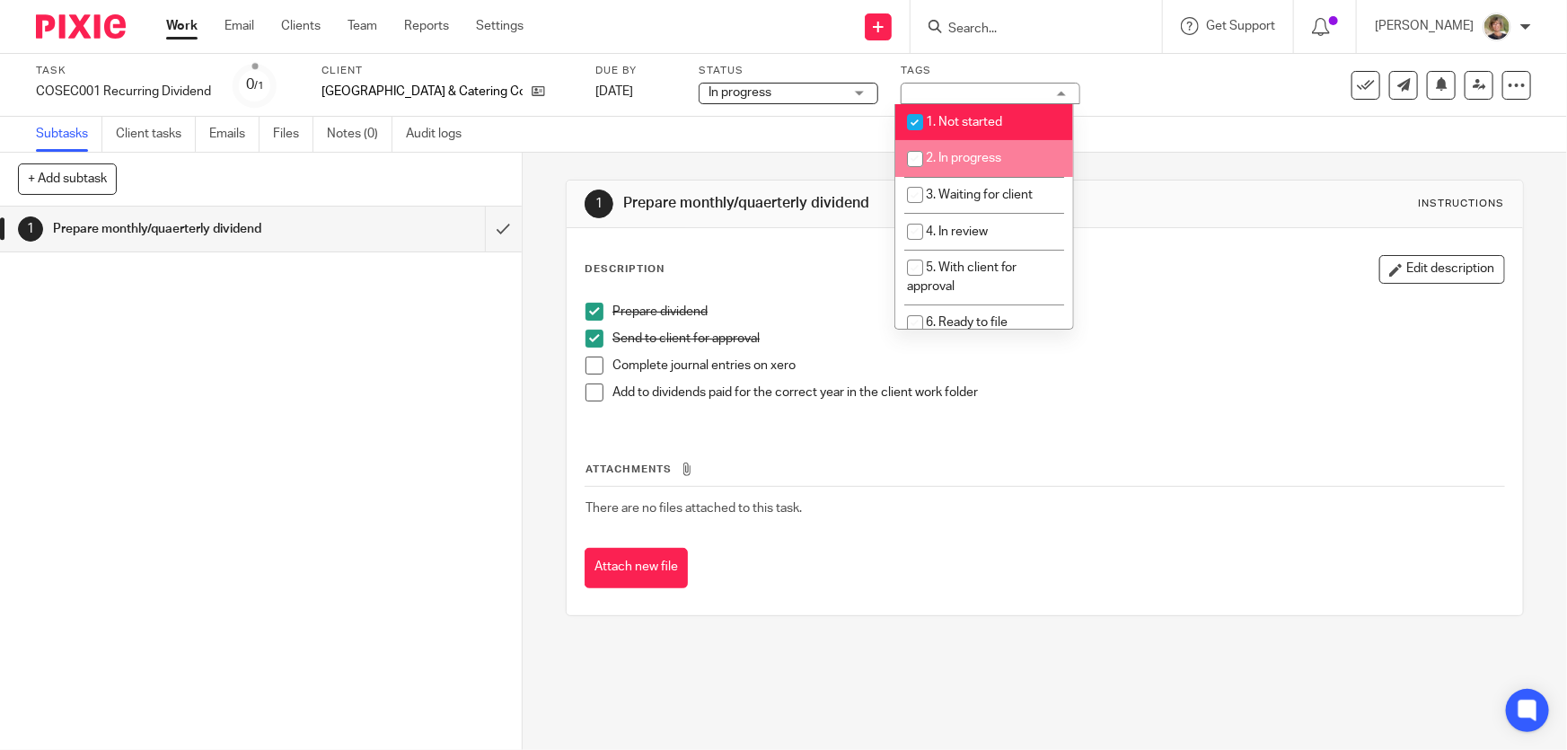
click at [921, 156] on input "checkbox" at bounding box center [915, 159] width 34 height 34
checkbox input "true"
click at [907, 117] on input "checkbox" at bounding box center [915, 122] width 34 height 34
checkbox input "false"
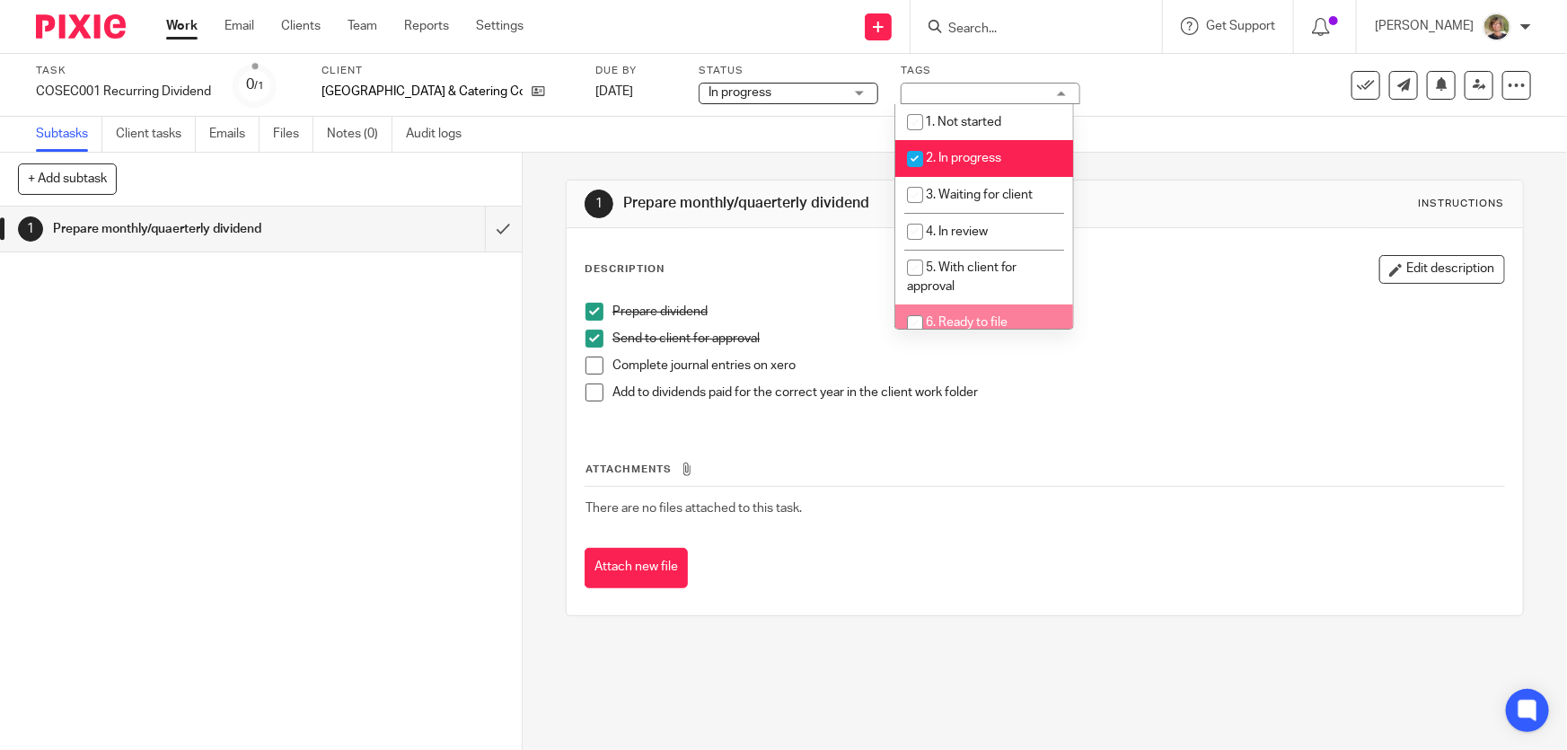
click at [472, 506] on div "1 Prepare monthly/quaerterly dividend" at bounding box center [261, 477] width 522 height 543
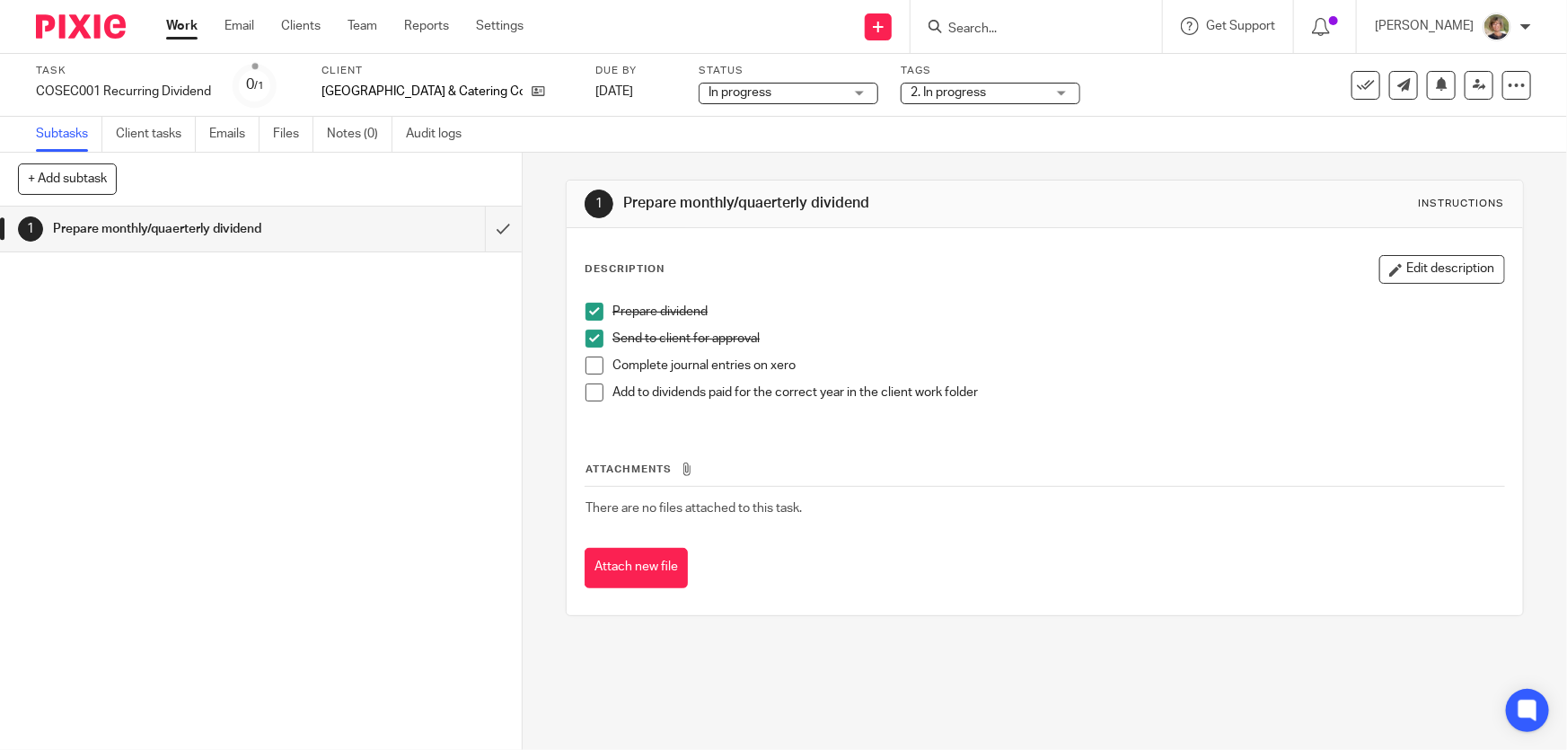
click at [168, 25] on link "Work" at bounding box center [181, 26] width 31 height 18
